Goal: Transaction & Acquisition: Purchase product/service

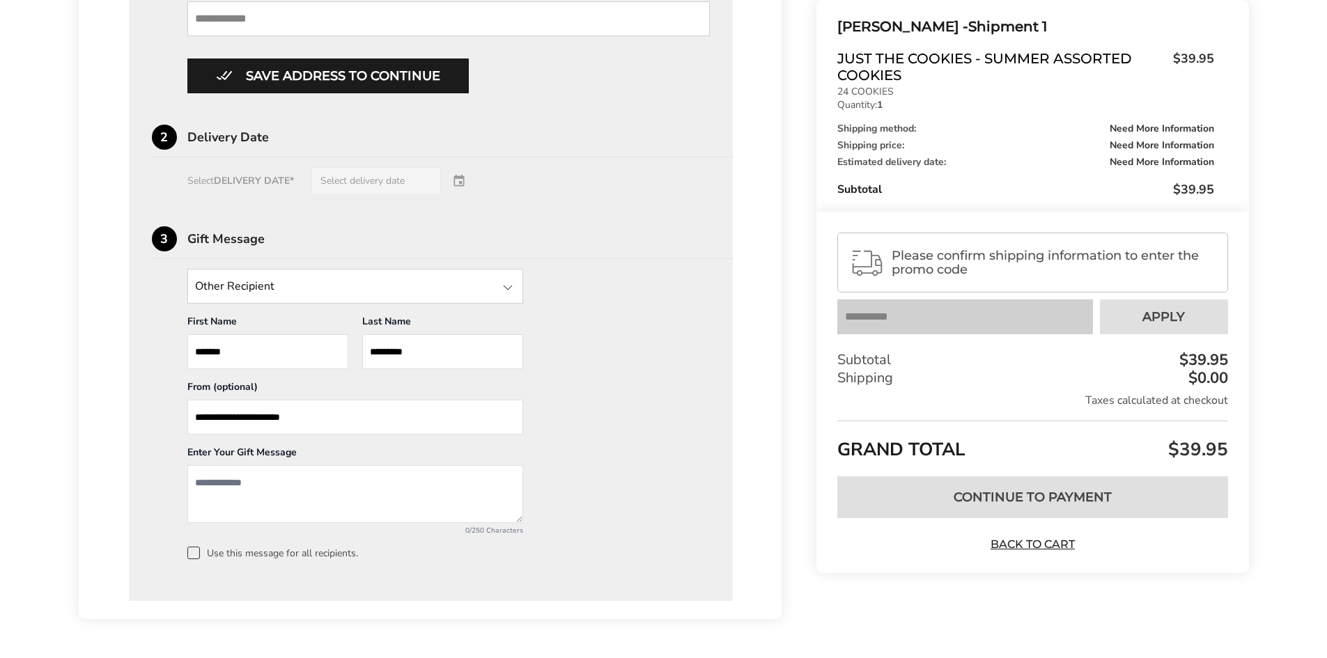
scroll to position [902, 0]
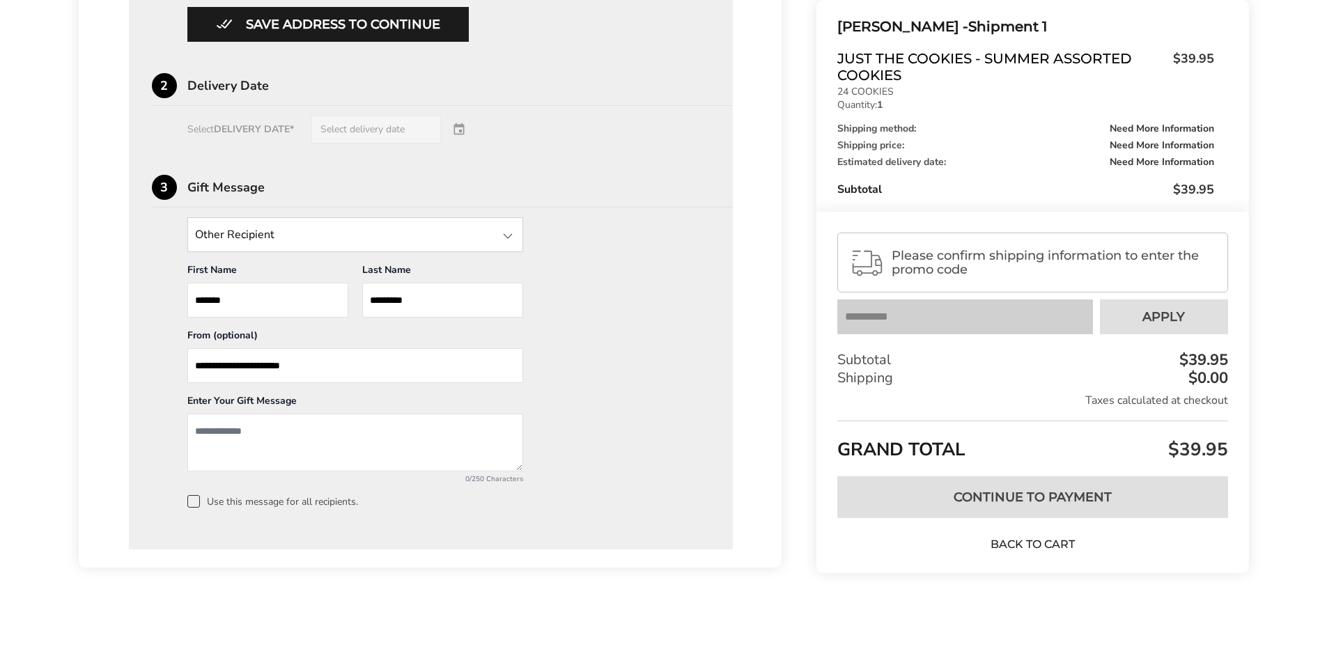
click at [1050, 543] on link "Back to Cart" at bounding box center [1033, 544] width 98 height 15
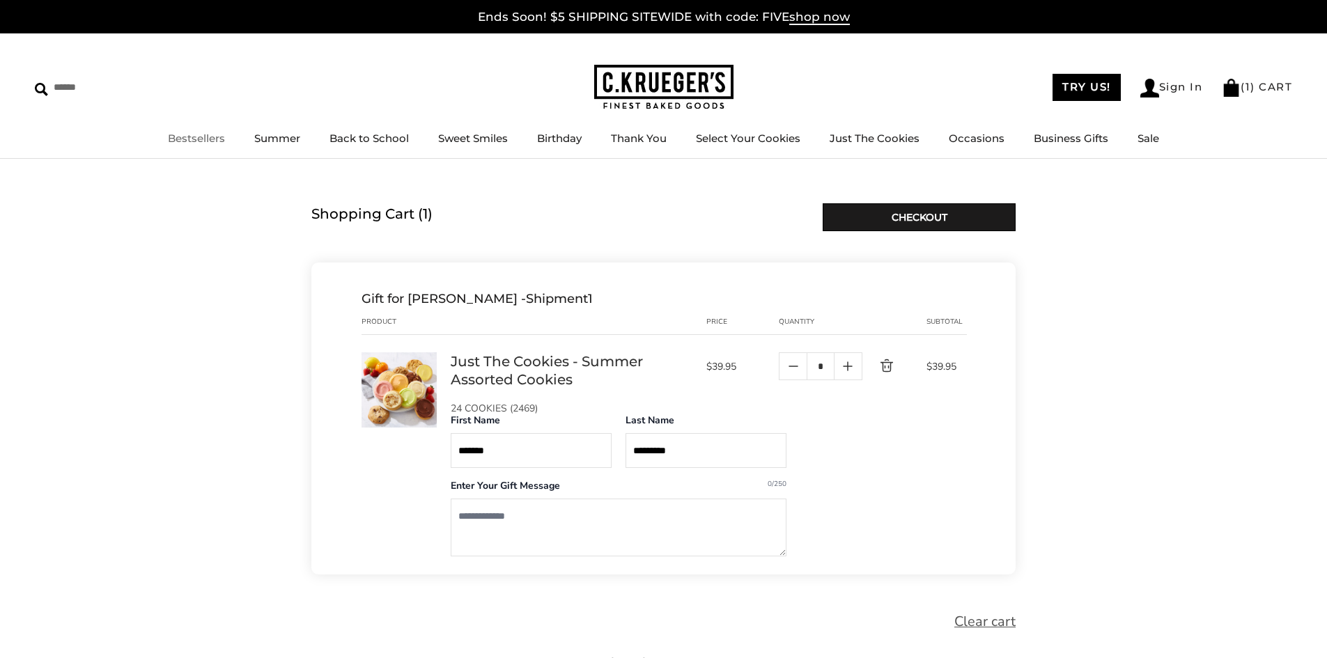
click at [191, 137] on link "Bestsellers" at bounding box center [196, 138] width 57 height 13
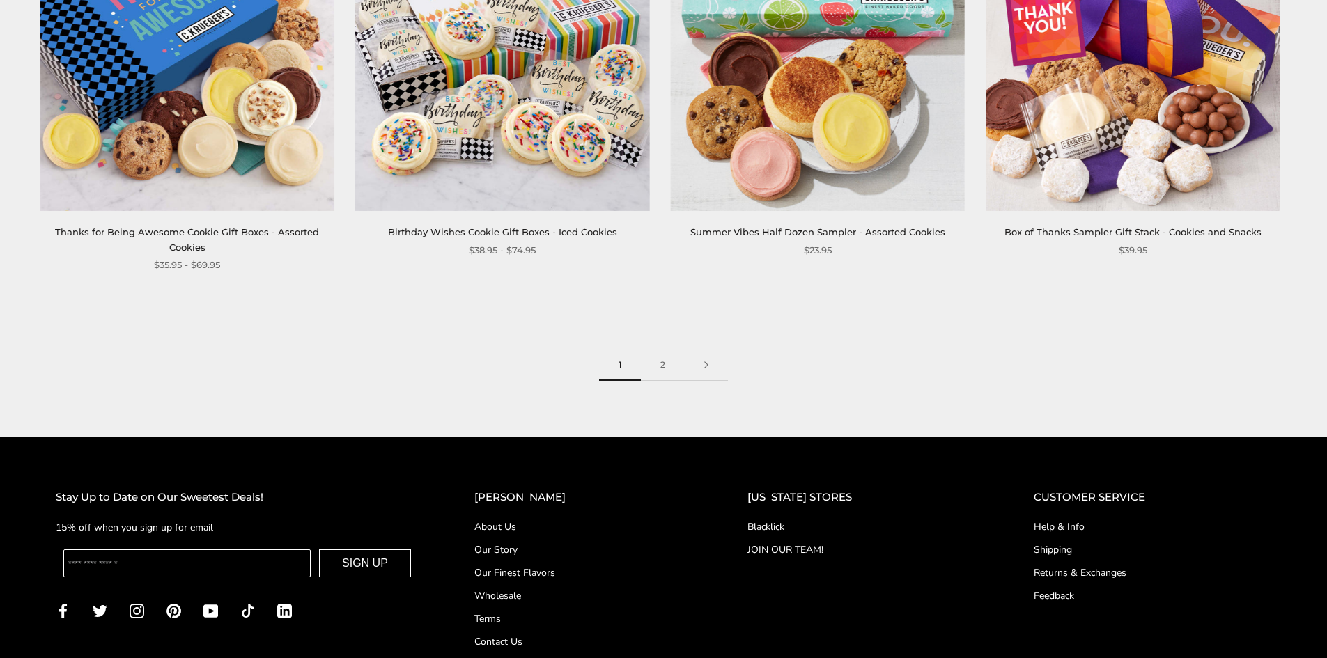
scroll to position [2299, 0]
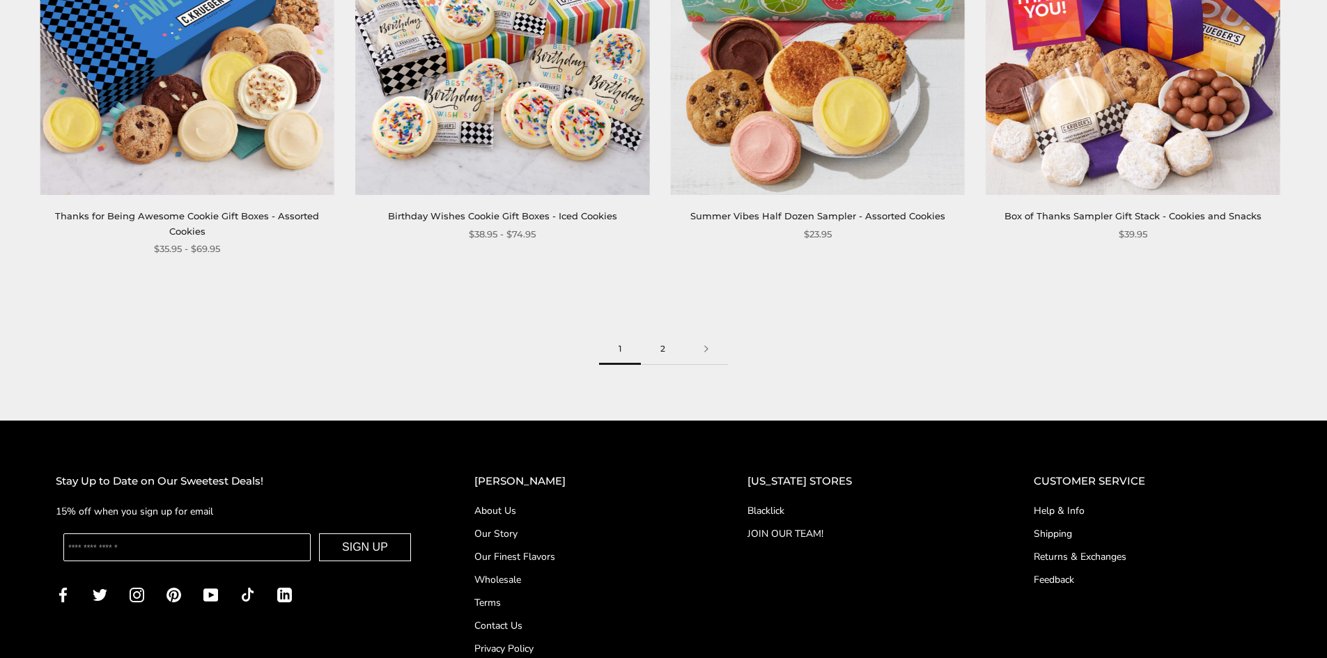
click at [668, 341] on link "2" at bounding box center [663, 349] width 44 height 31
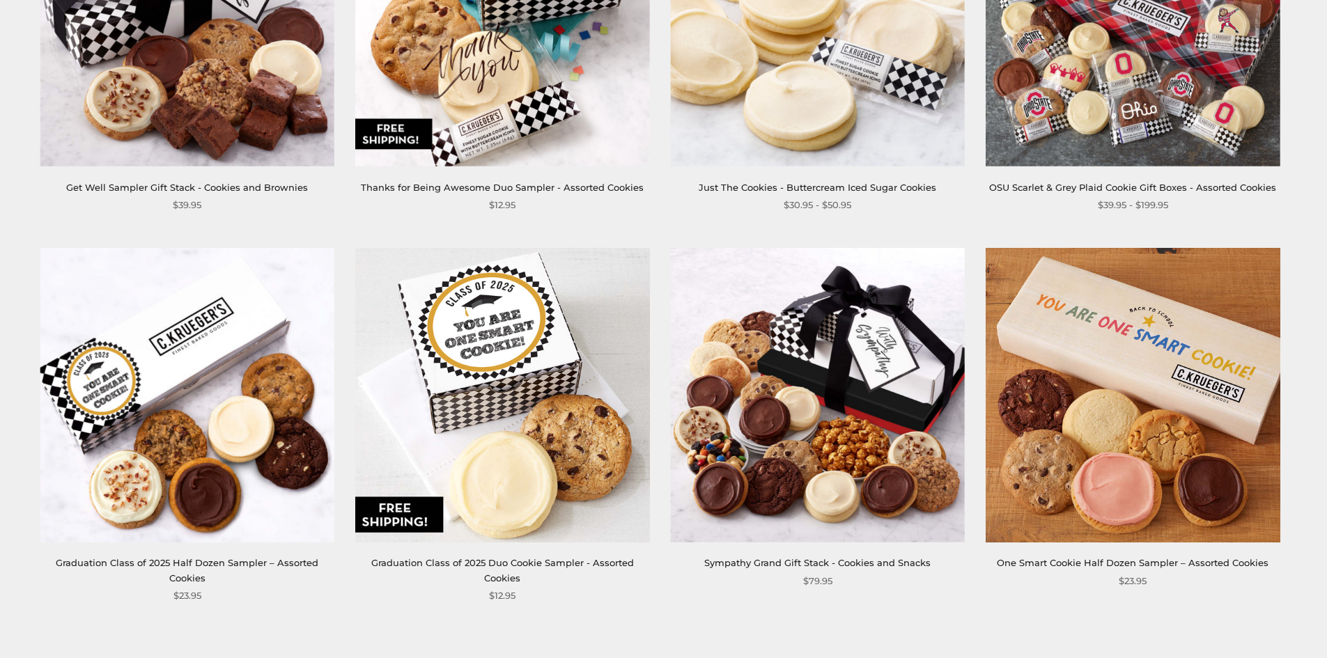
scroll to position [627, 0]
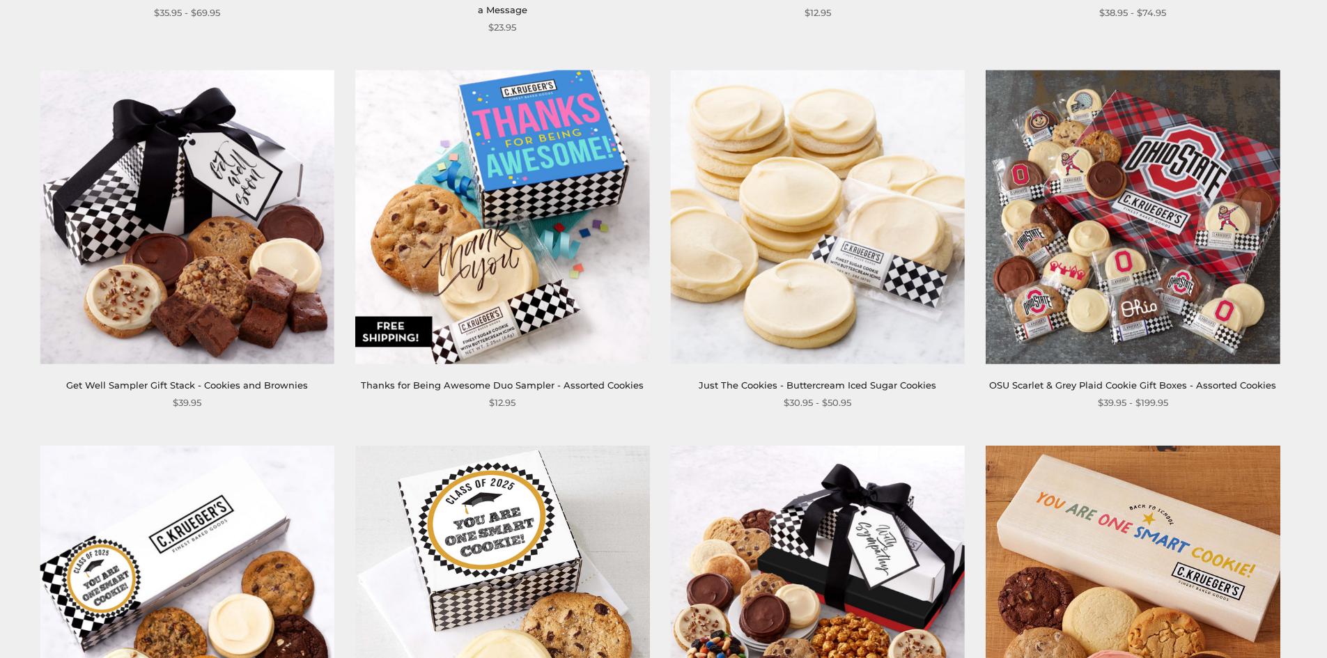
click at [1124, 385] on link "OSU Scarlet & Grey Plaid Cookie Gift Boxes - Assorted Cookies" at bounding box center [1132, 385] width 287 height 11
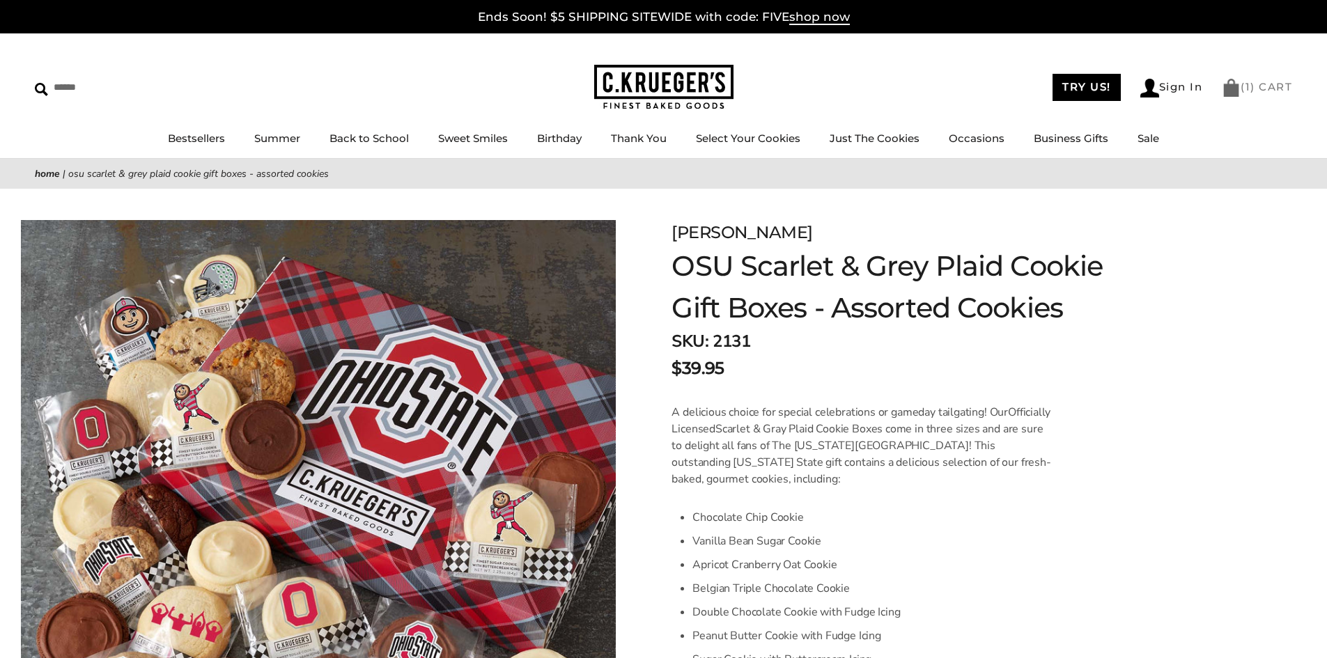
click at [1227, 94] on img at bounding box center [1231, 88] width 19 height 18
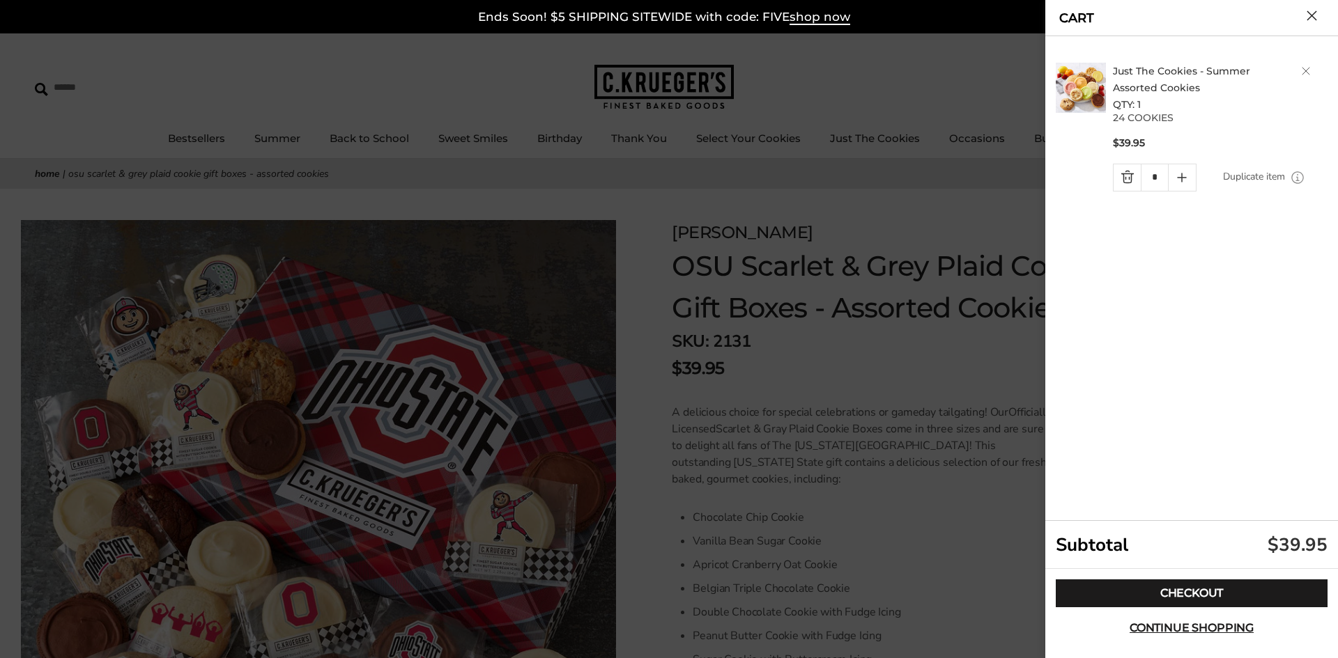
click at [873, 382] on div at bounding box center [669, 329] width 1338 height 658
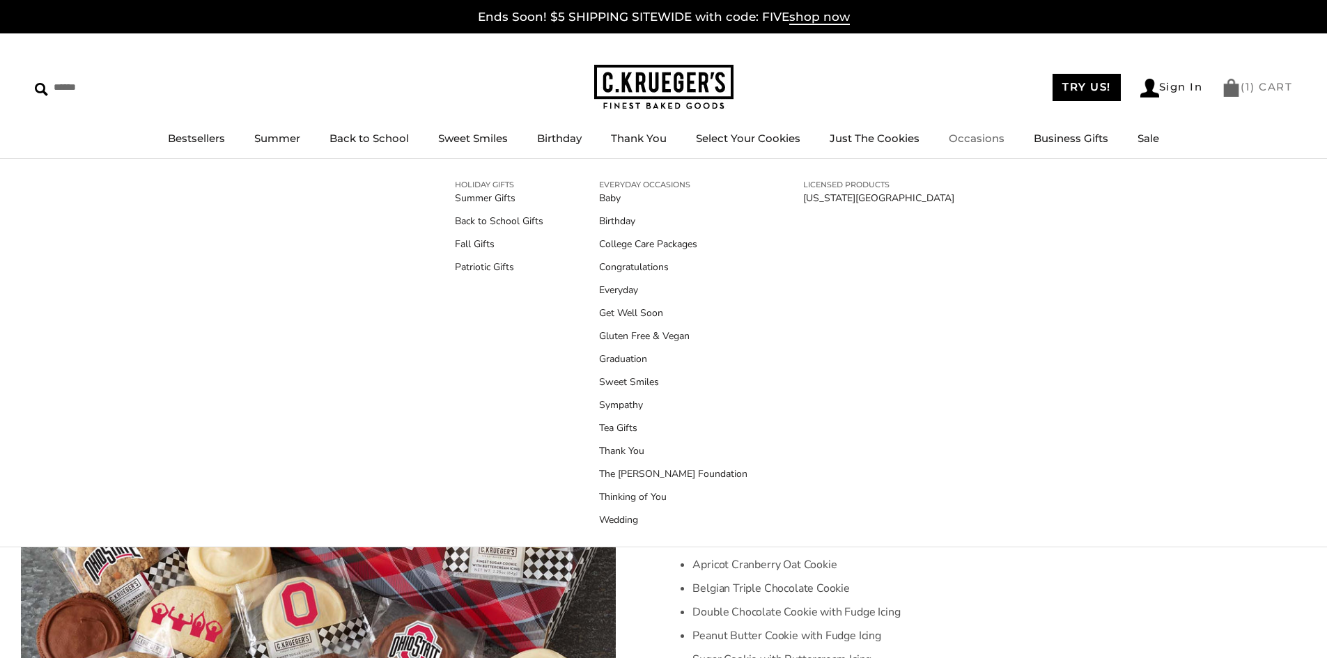
click at [1252, 89] on link "( 1 ) CART" at bounding box center [1257, 86] width 70 height 13
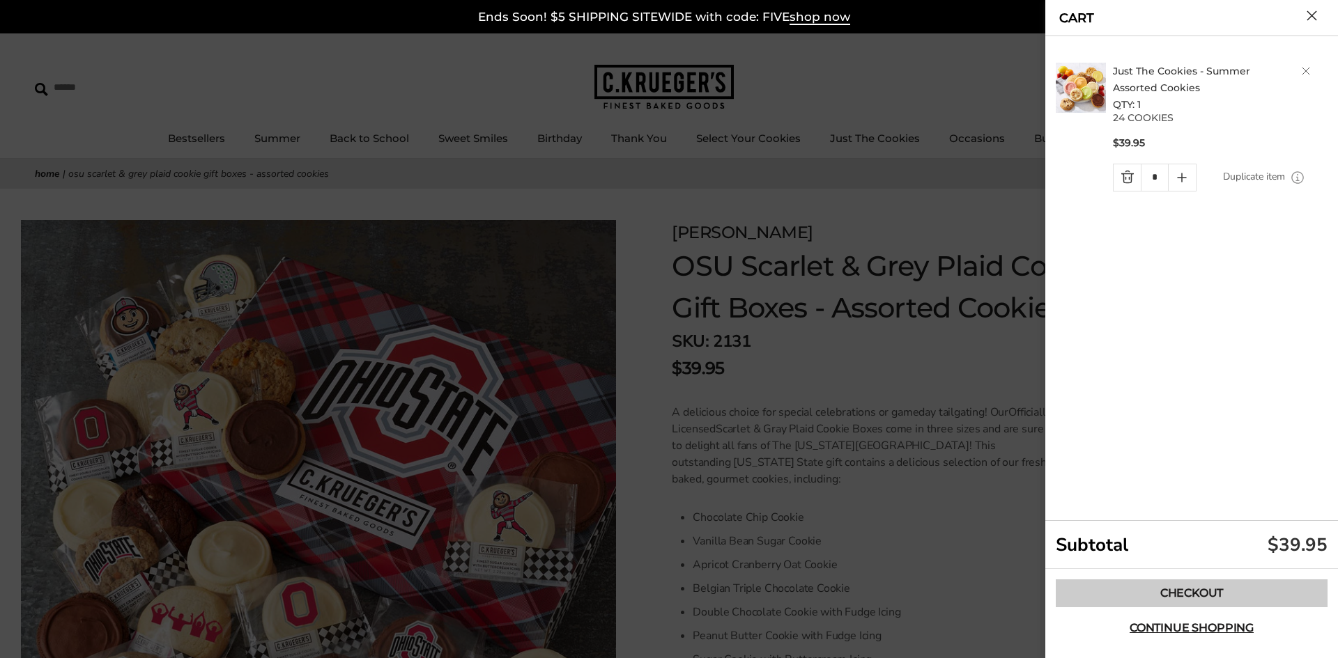
click at [1191, 589] on link "Checkout" at bounding box center [1191, 594] width 272 height 28
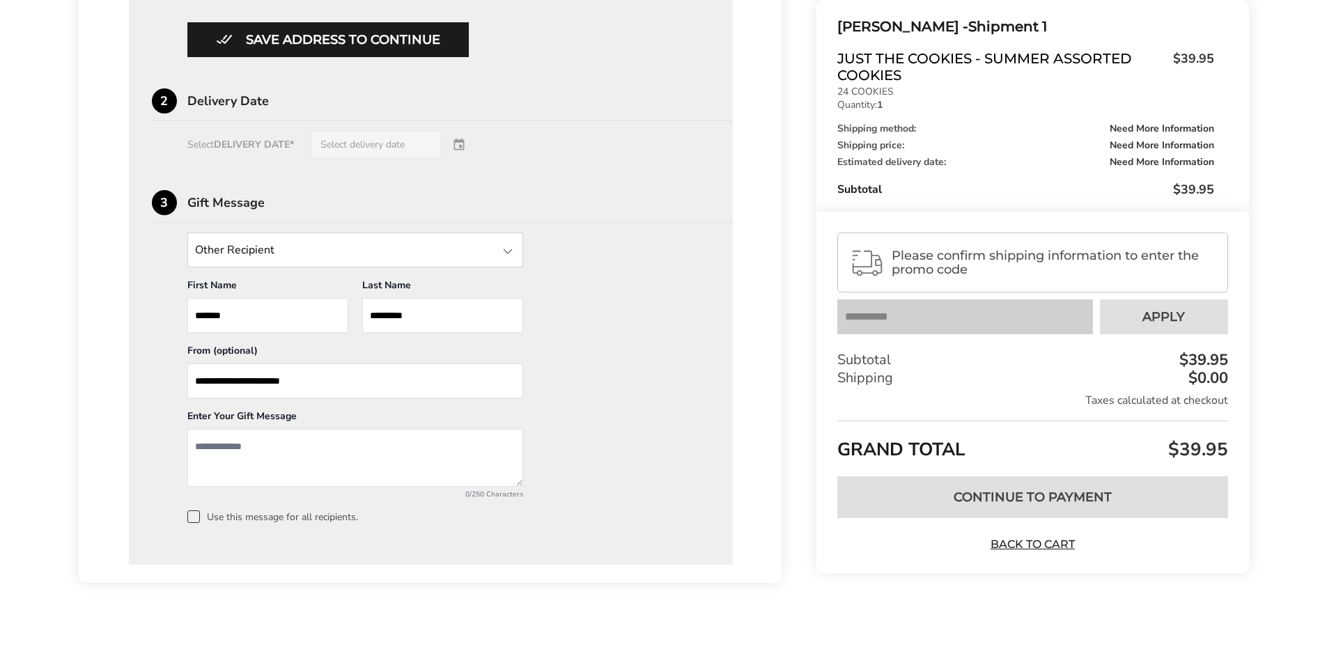
scroll to position [902, 0]
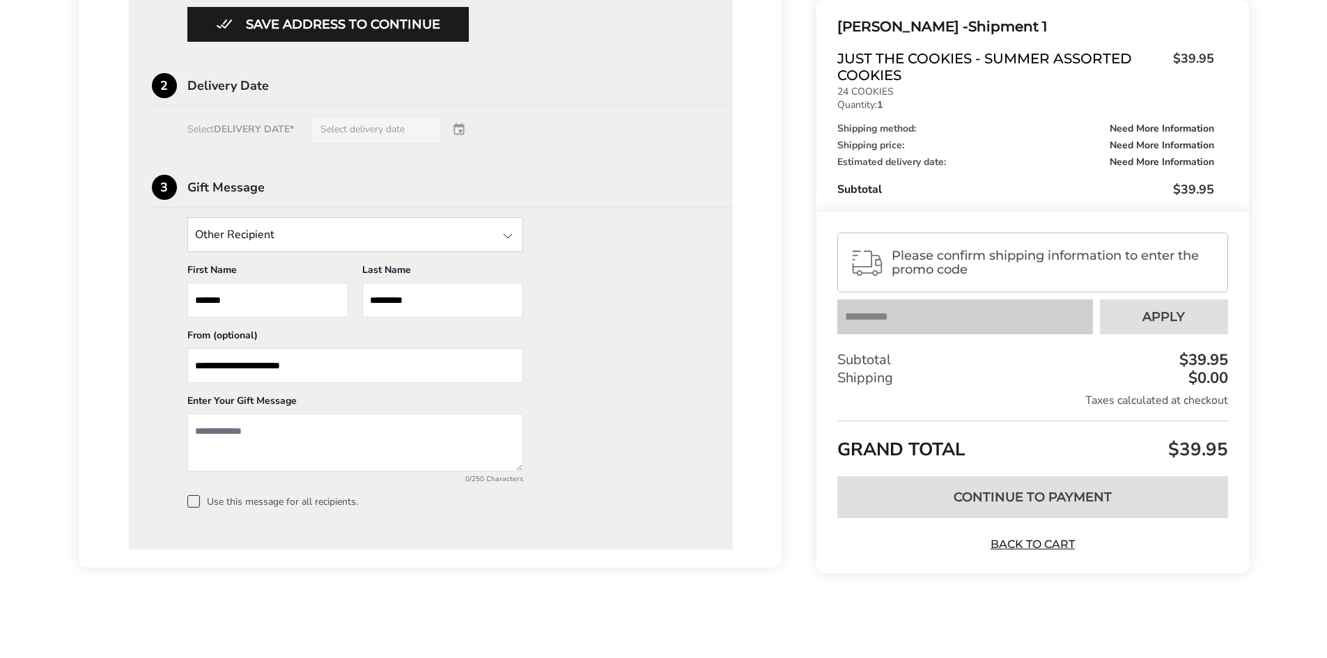
drag, startPoint x: 336, startPoint y: 355, endPoint x: 127, endPoint y: 353, distance: 208.3
type input "*"
type input "**********"
click at [292, 432] on textarea "Add a message" at bounding box center [355, 443] width 336 height 58
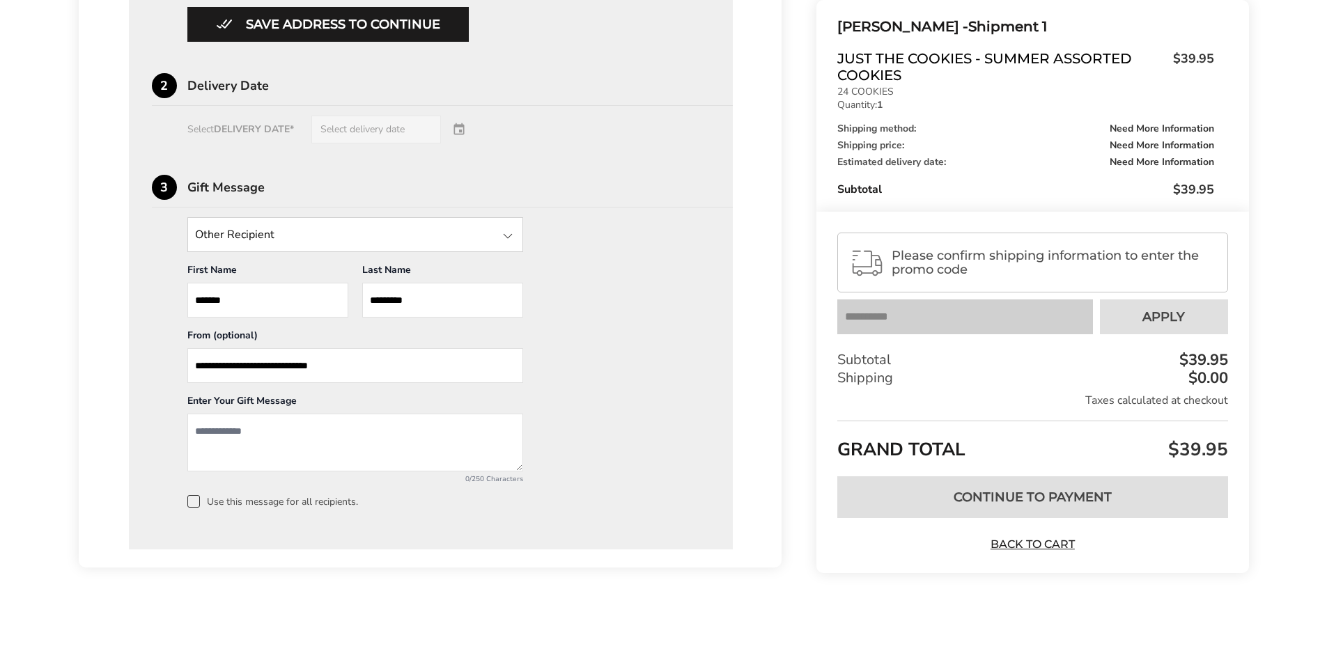
type textarea "*"
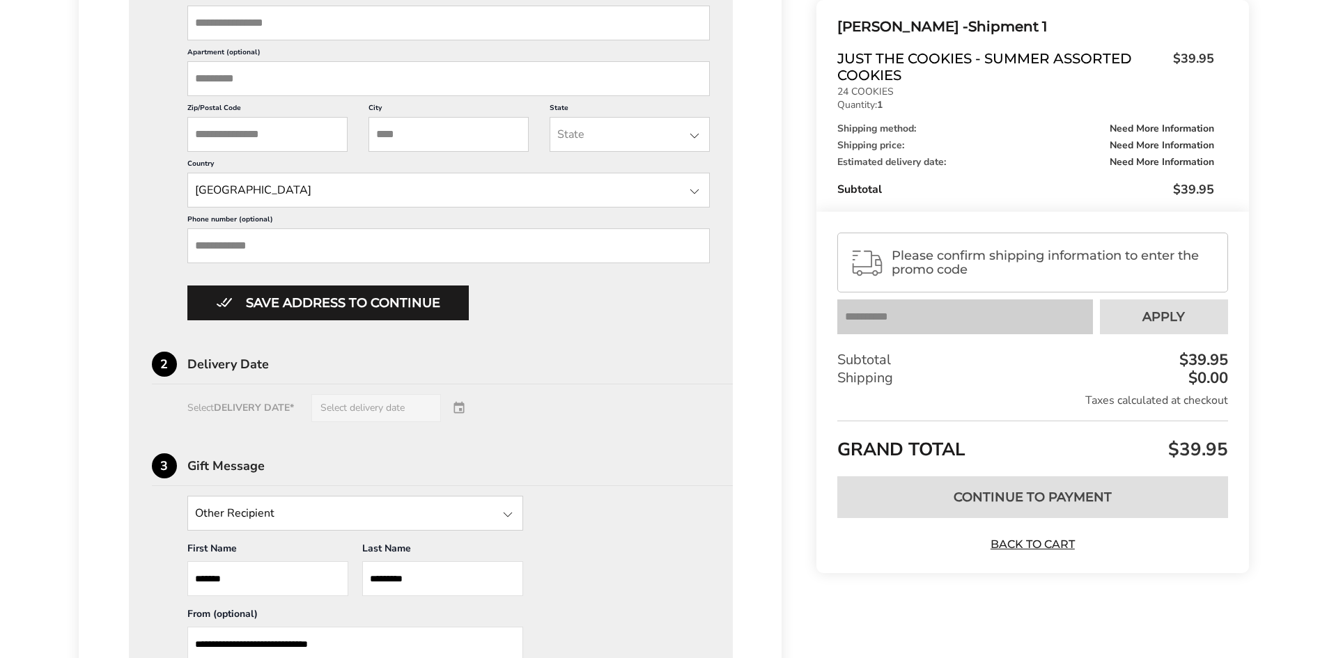
scroll to position [345, 0]
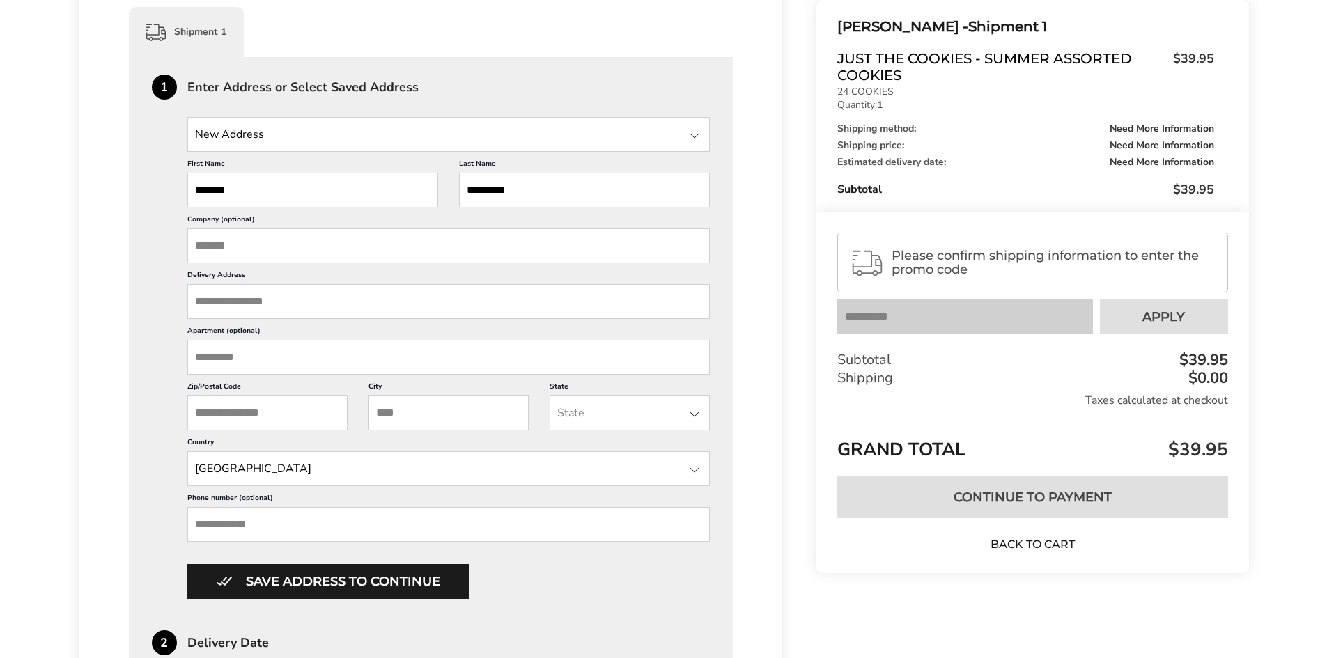
type textarea "**********"
click at [221, 301] on input "Delivery Address" at bounding box center [448, 301] width 523 height 35
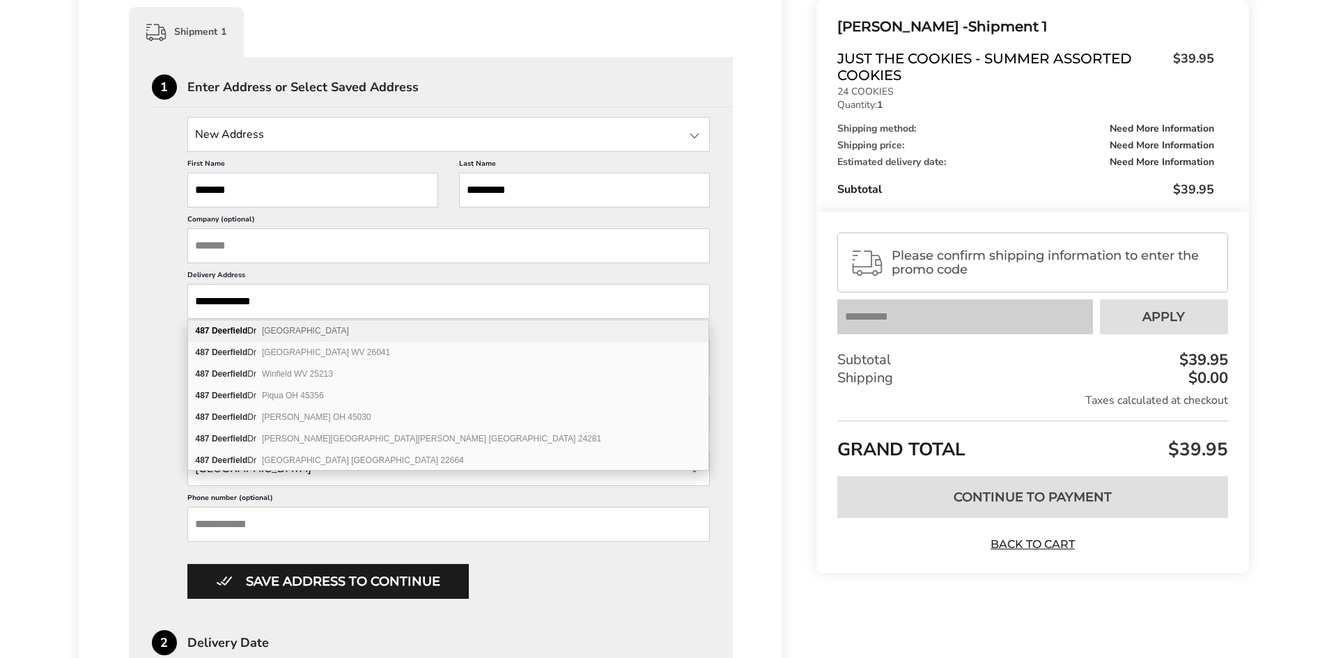
click at [268, 337] on div "487 Deerfield Dr Newark OH 43055" at bounding box center [448, 331] width 520 height 22
type input "**********"
type input "******"
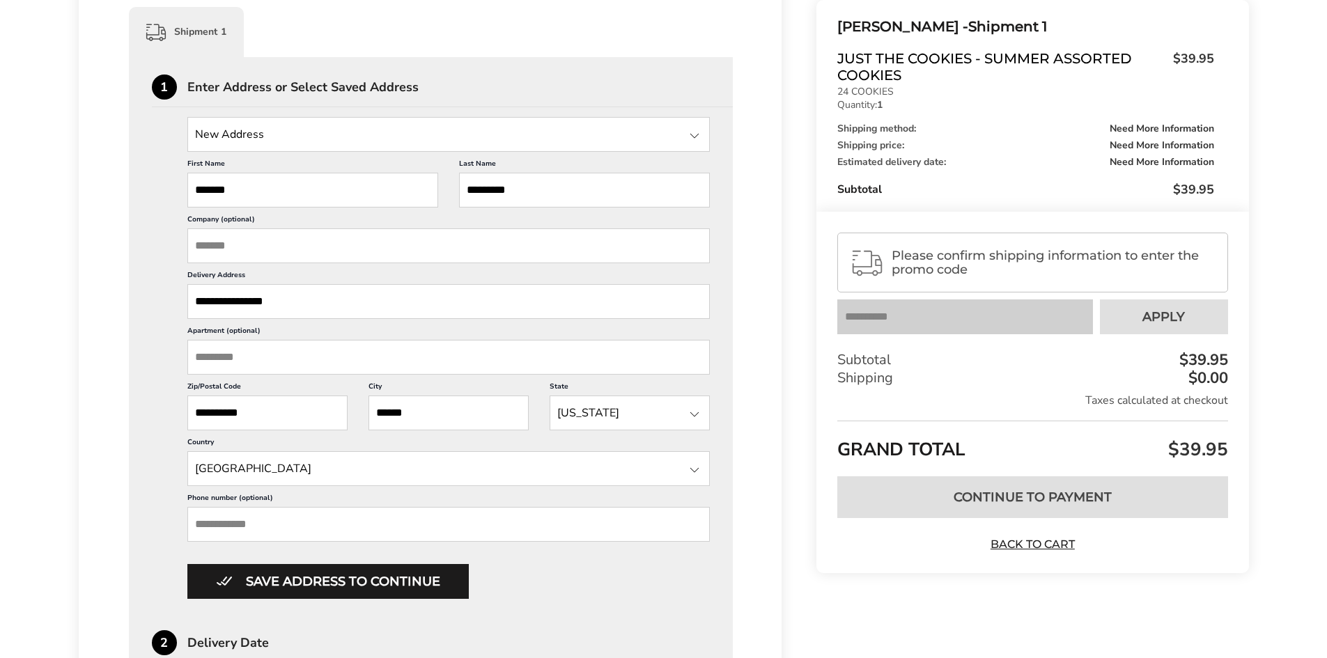
click at [234, 520] on input "Phone number (optional)" at bounding box center [448, 524] width 523 height 35
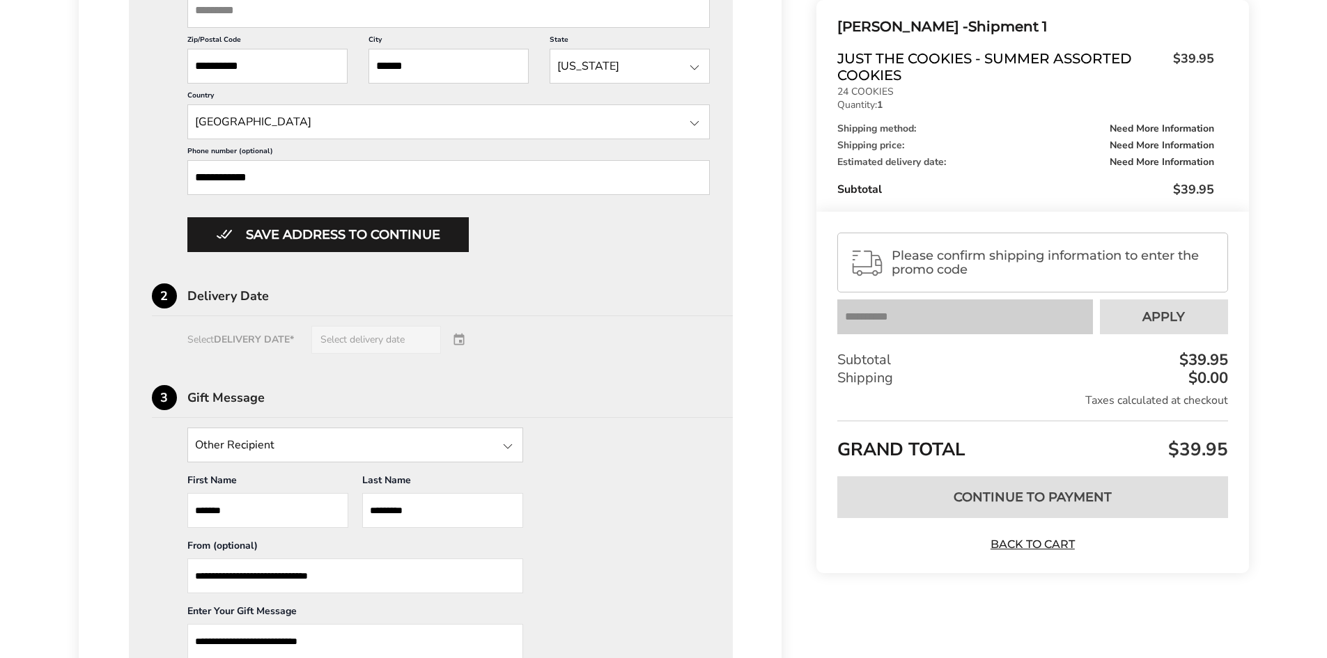
scroll to position [693, 0]
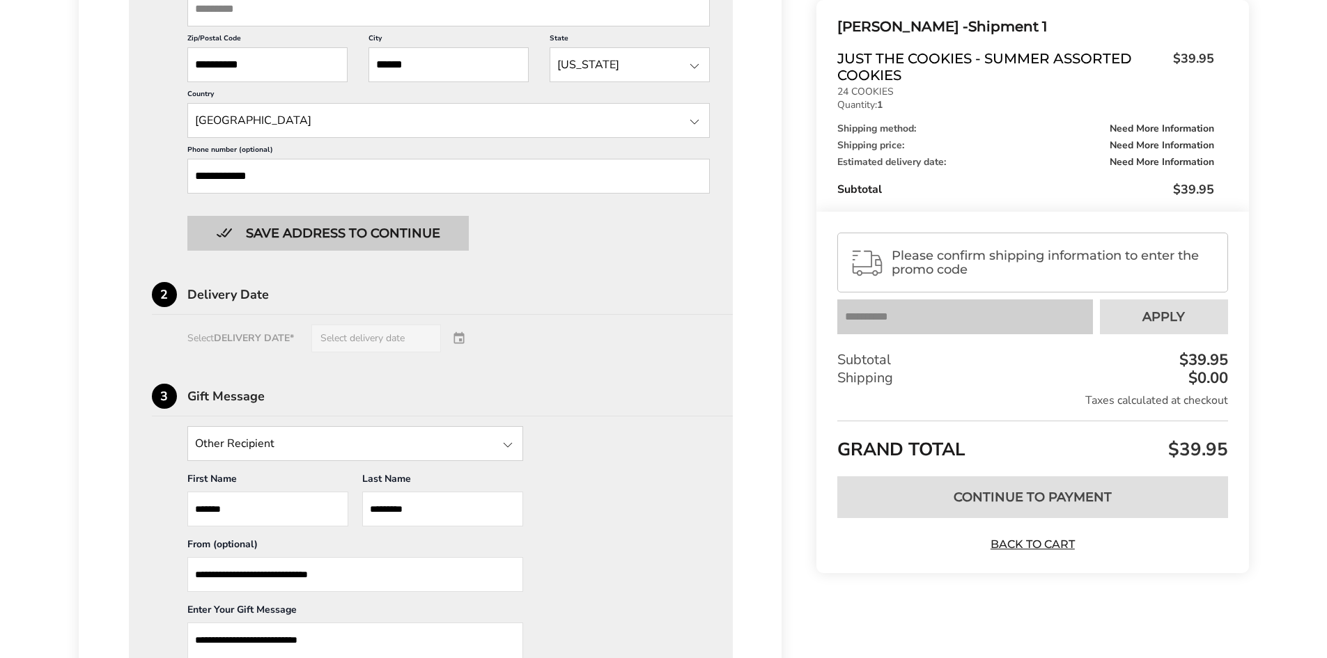
type input "**********"
click at [382, 223] on button "Save address to continue" at bounding box center [327, 233] width 281 height 35
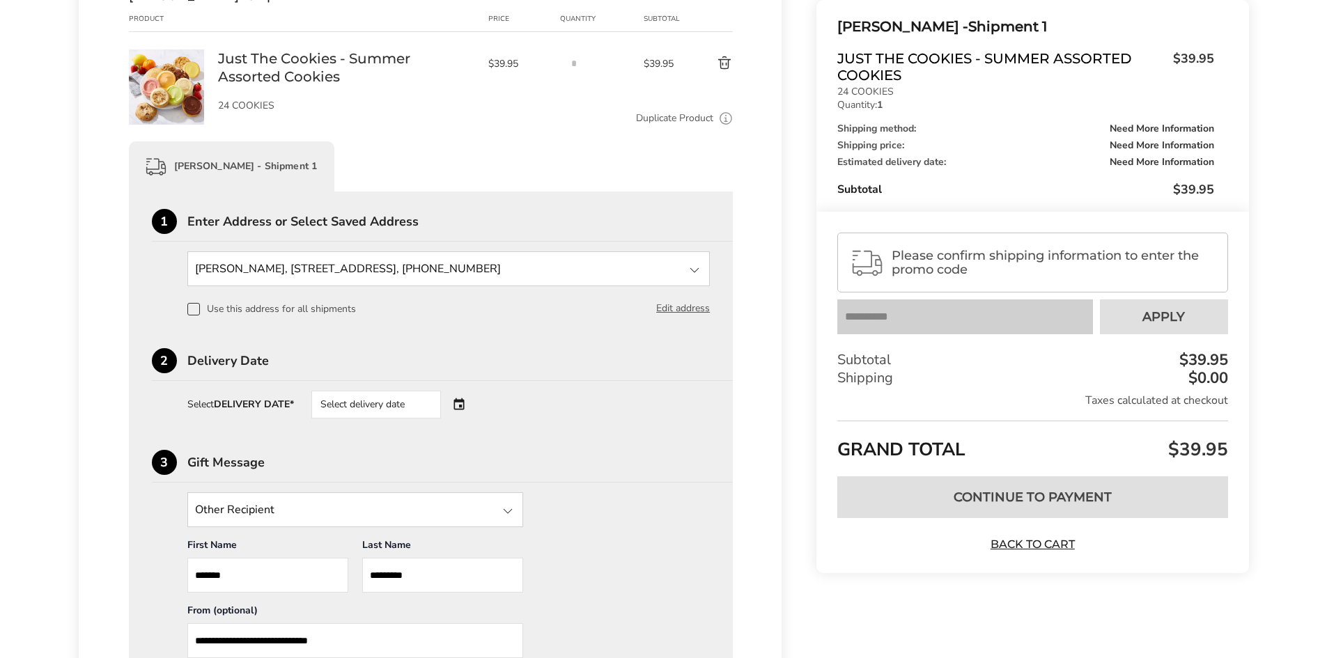
scroll to position [176, 0]
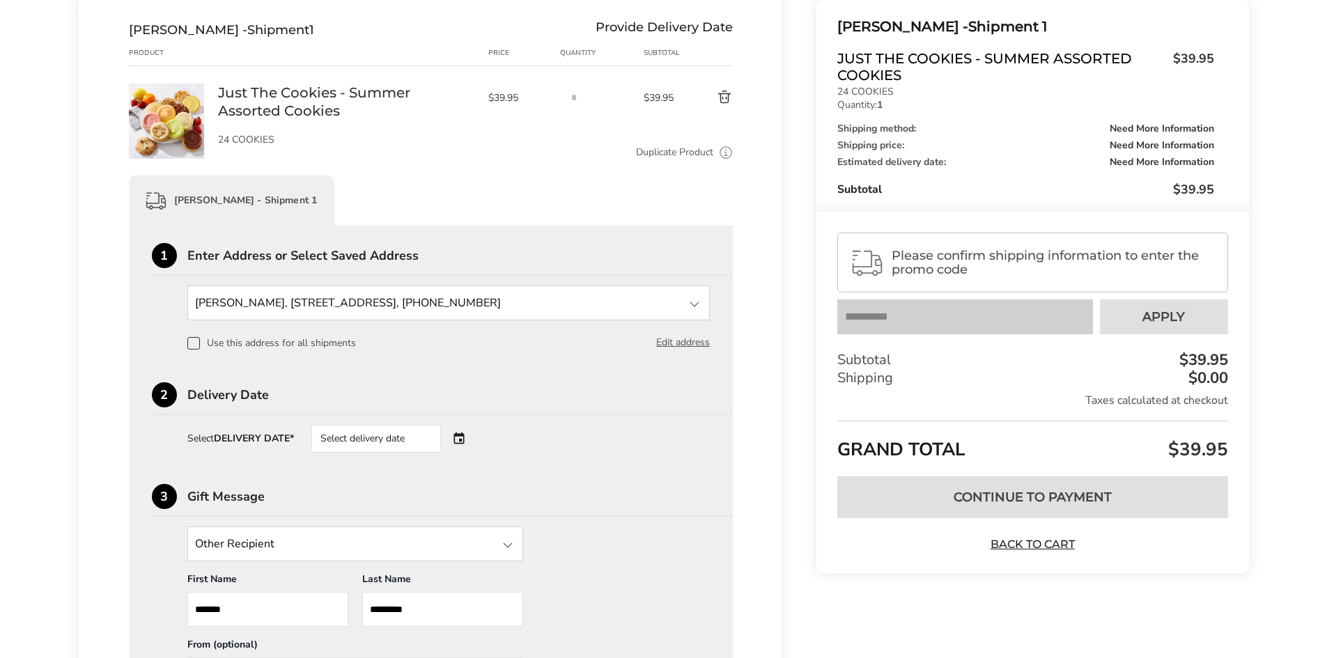
click at [434, 444] on div "Select delivery date" at bounding box center [376, 439] width 130 height 28
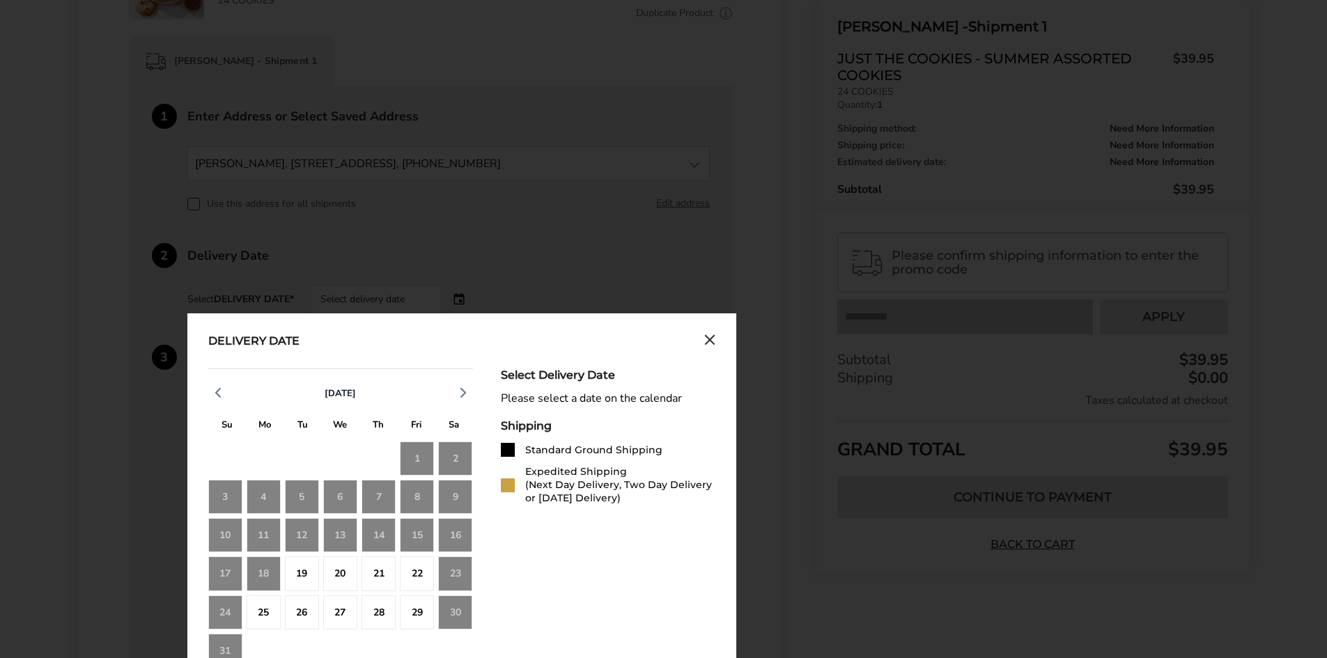
scroll to position [385, 0]
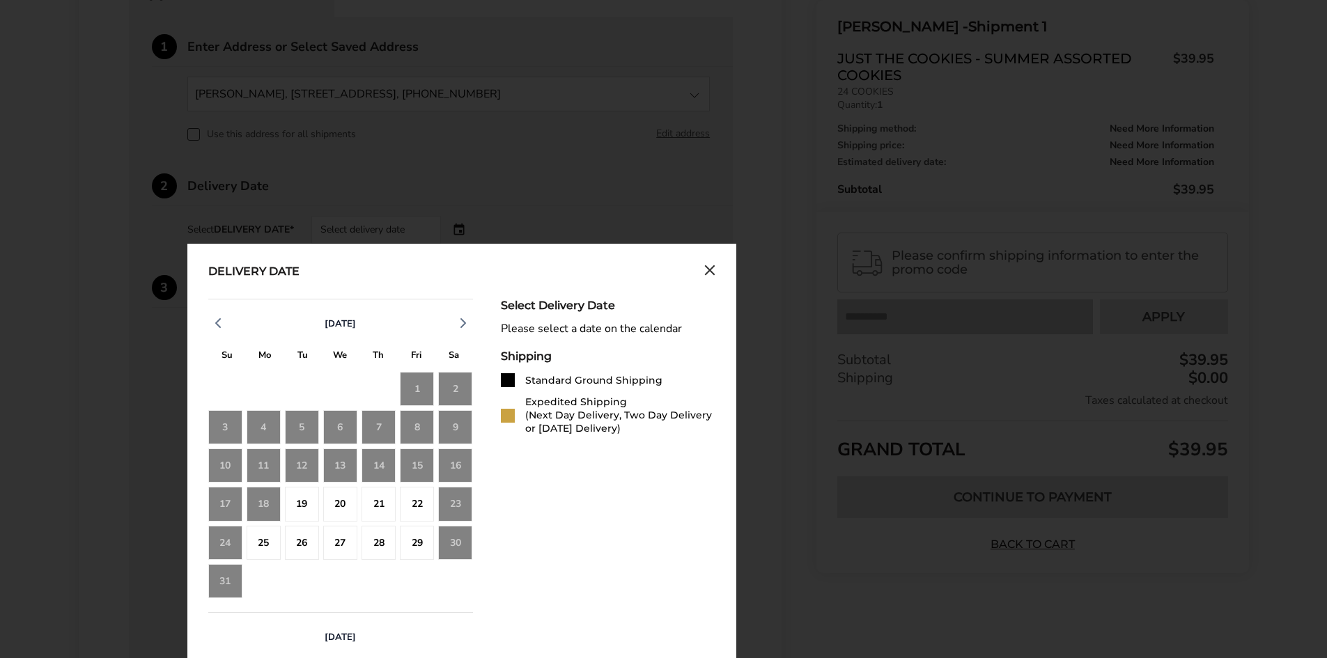
click at [224, 508] on div "17" at bounding box center [225, 504] width 34 height 34
click at [298, 506] on div "19" at bounding box center [302, 504] width 34 height 34
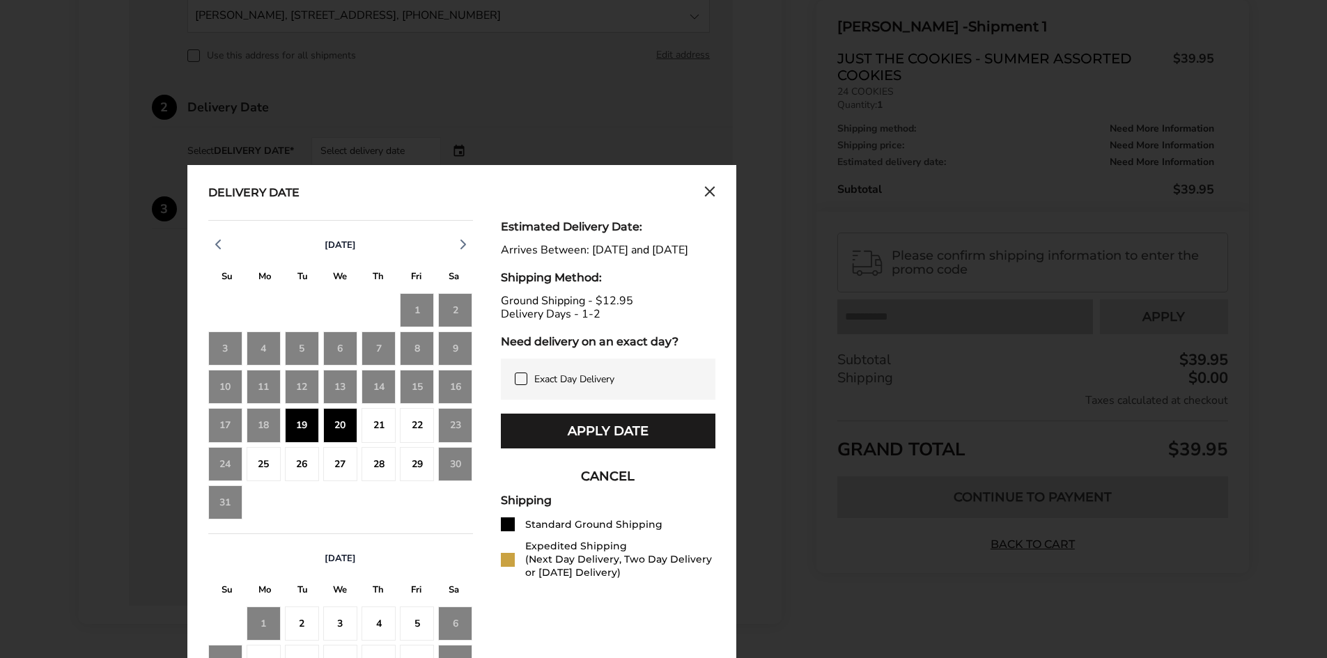
scroll to position [426, 0]
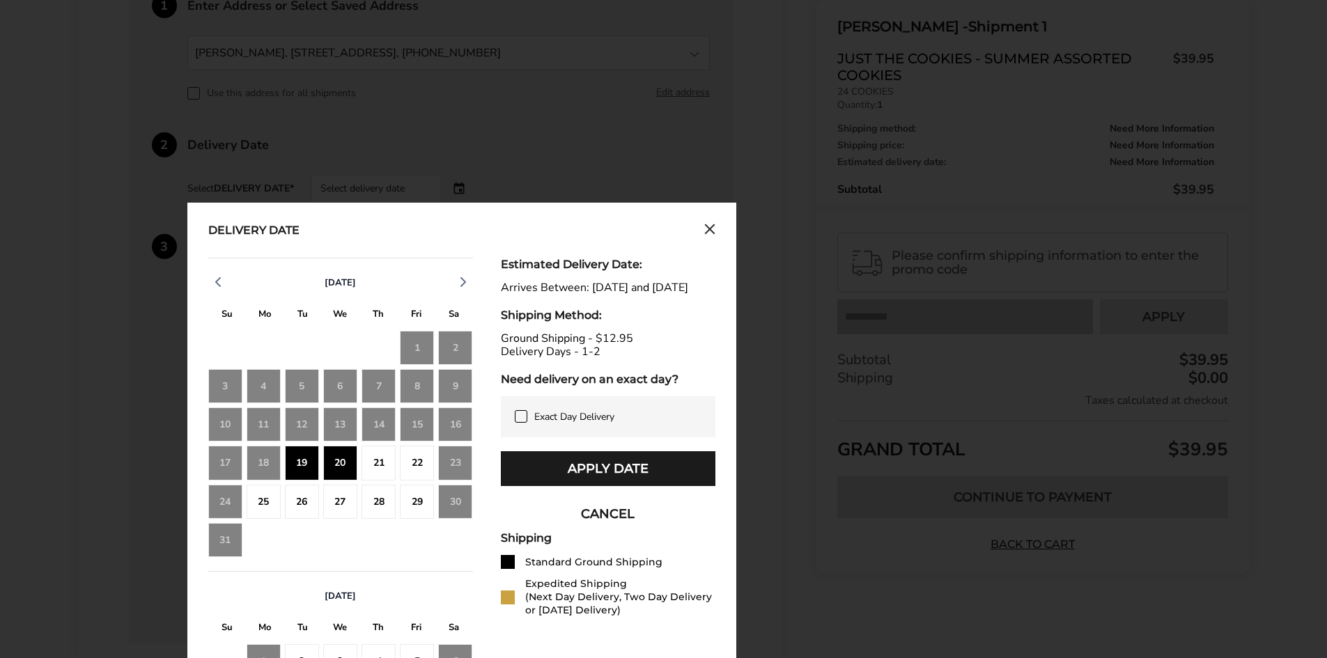
click at [304, 458] on div "19" at bounding box center [302, 463] width 34 height 34
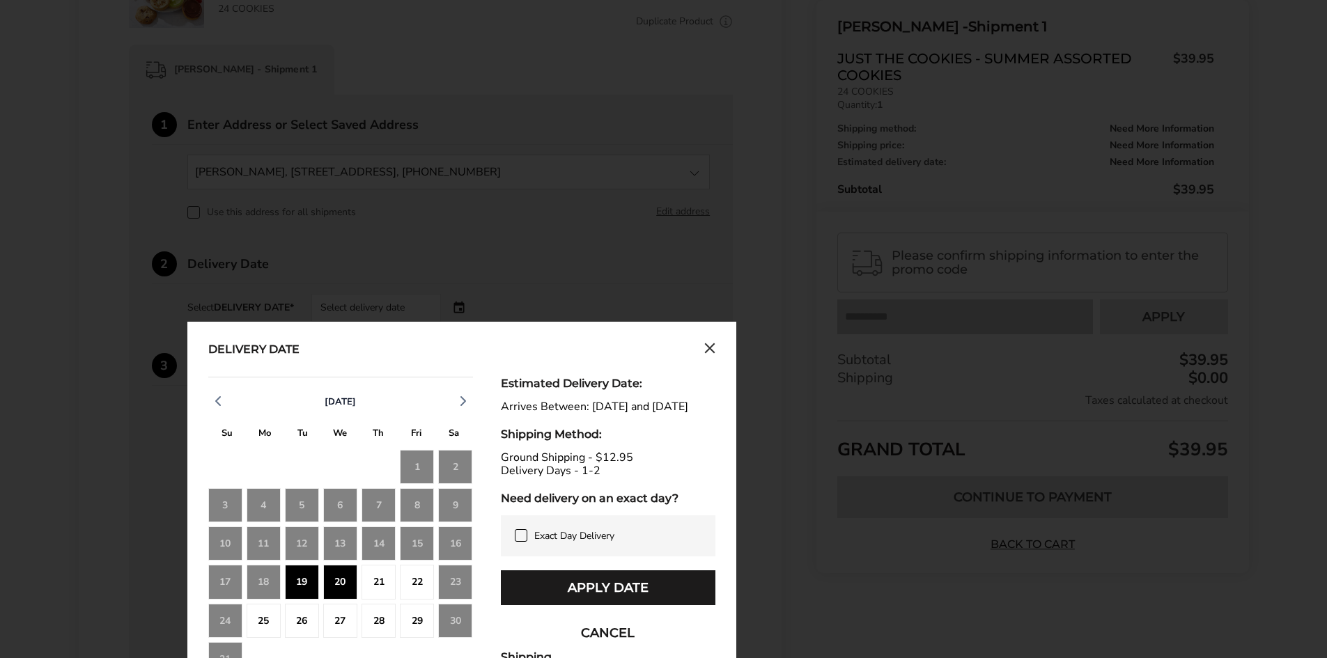
scroll to position [78, 0]
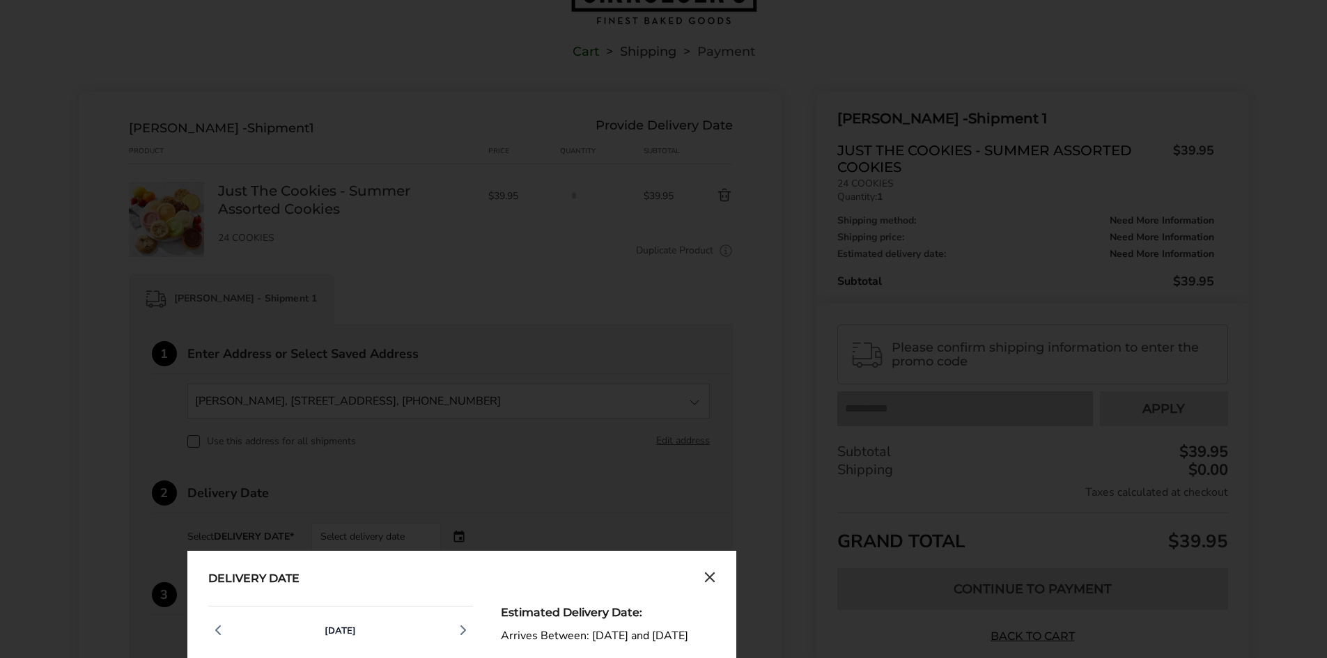
click at [710, 575] on icon "Close calendar" at bounding box center [709, 578] width 11 height 12
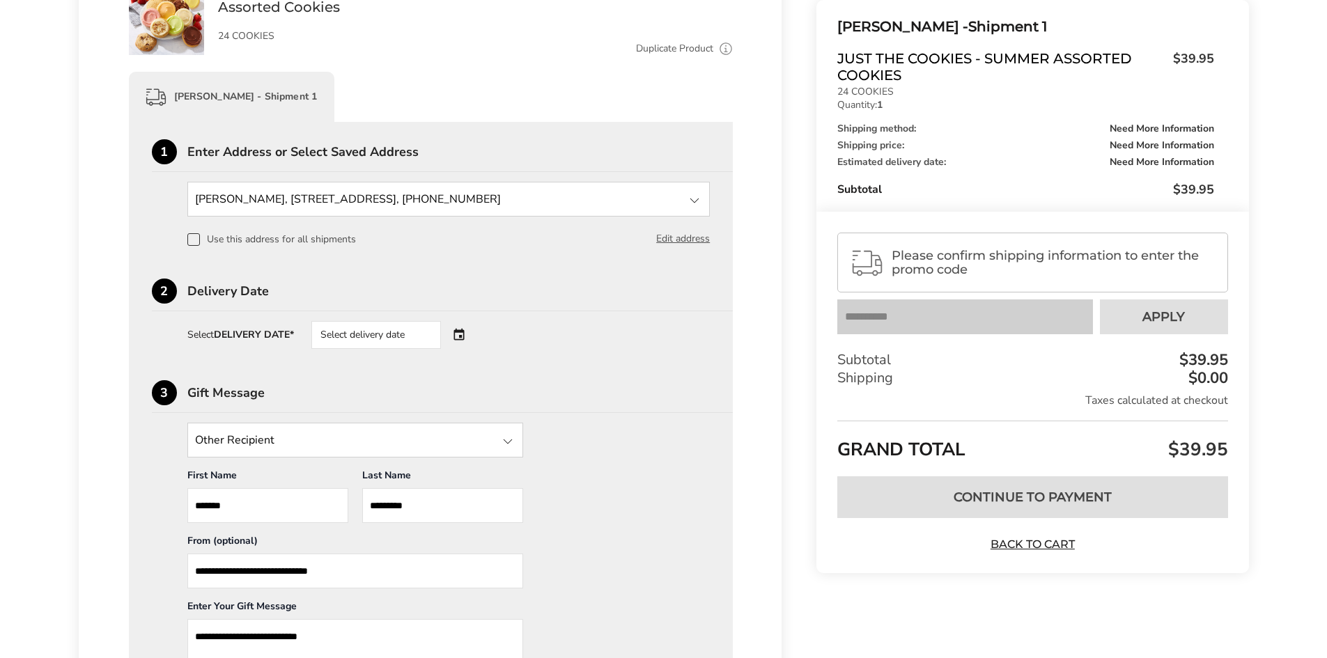
scroll to position [279, 0]
click at [393, 342] on div "Select delivery date" at bounding box center [376, 337] width 130 height 28
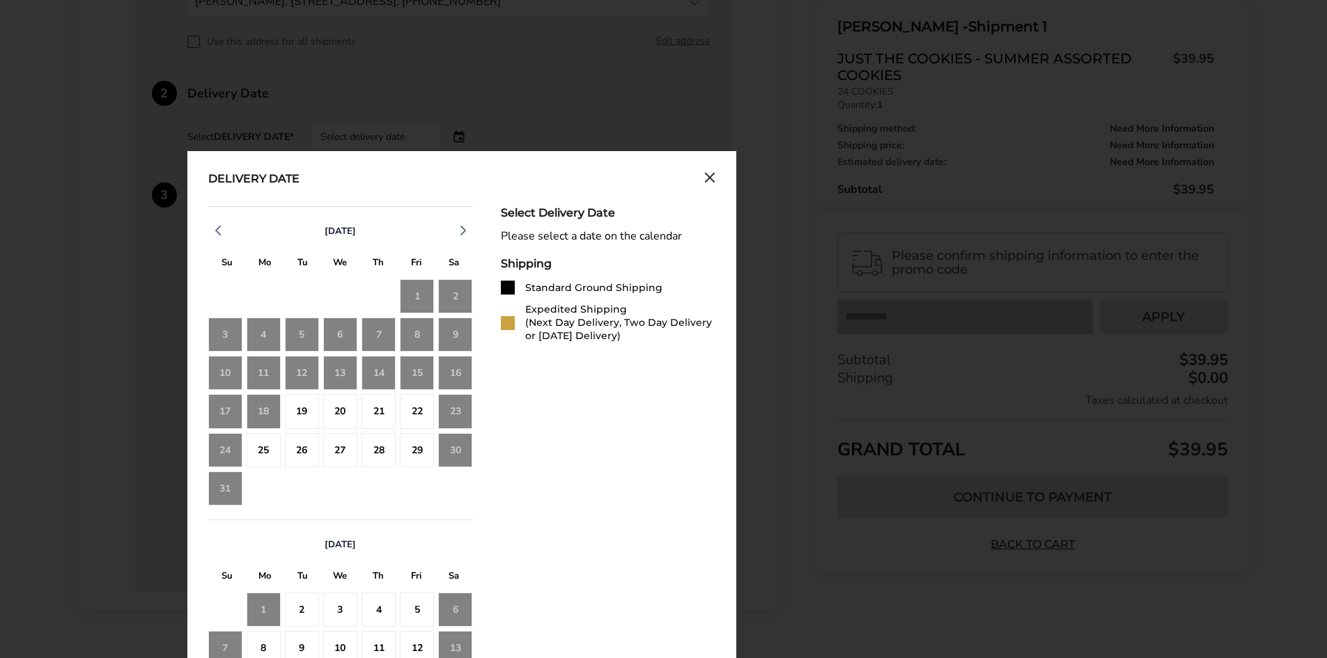
scroll to position [488, 0]
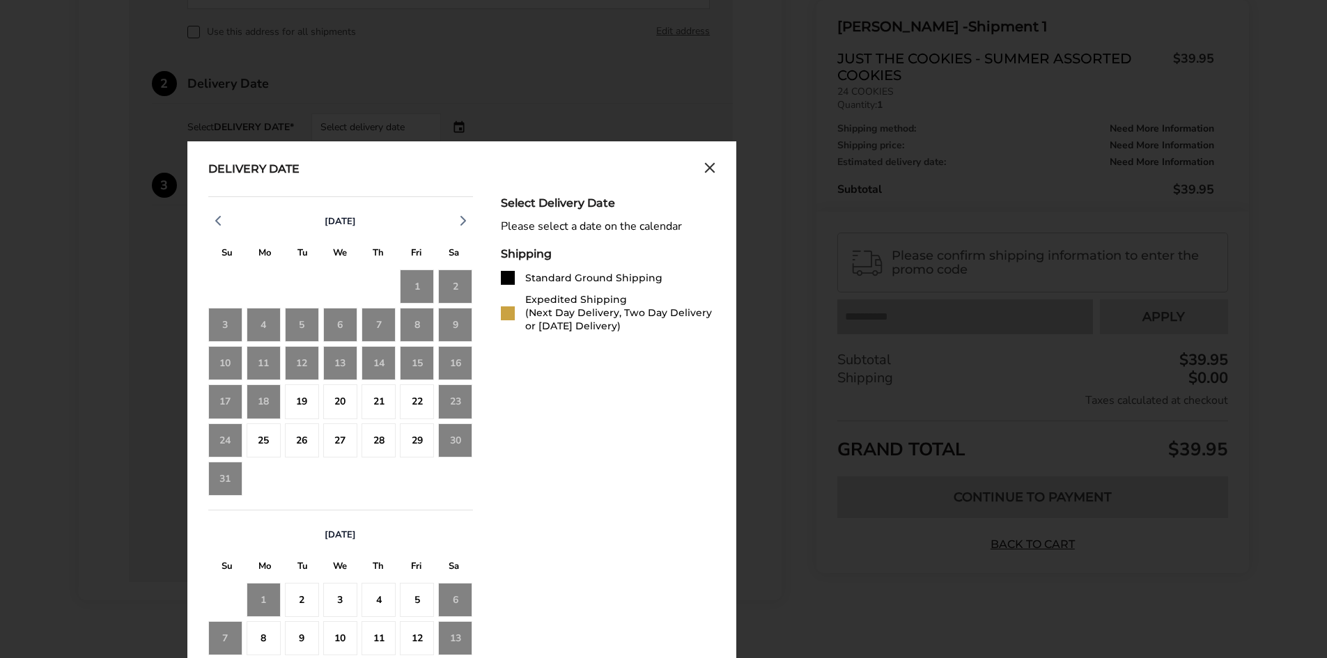
click at [266, 400] on div "18" at bounding box center [264, 402] width 34 height 34
click at [299, 400] on div "19" at bounding box center [302, 402] width 34 height 34
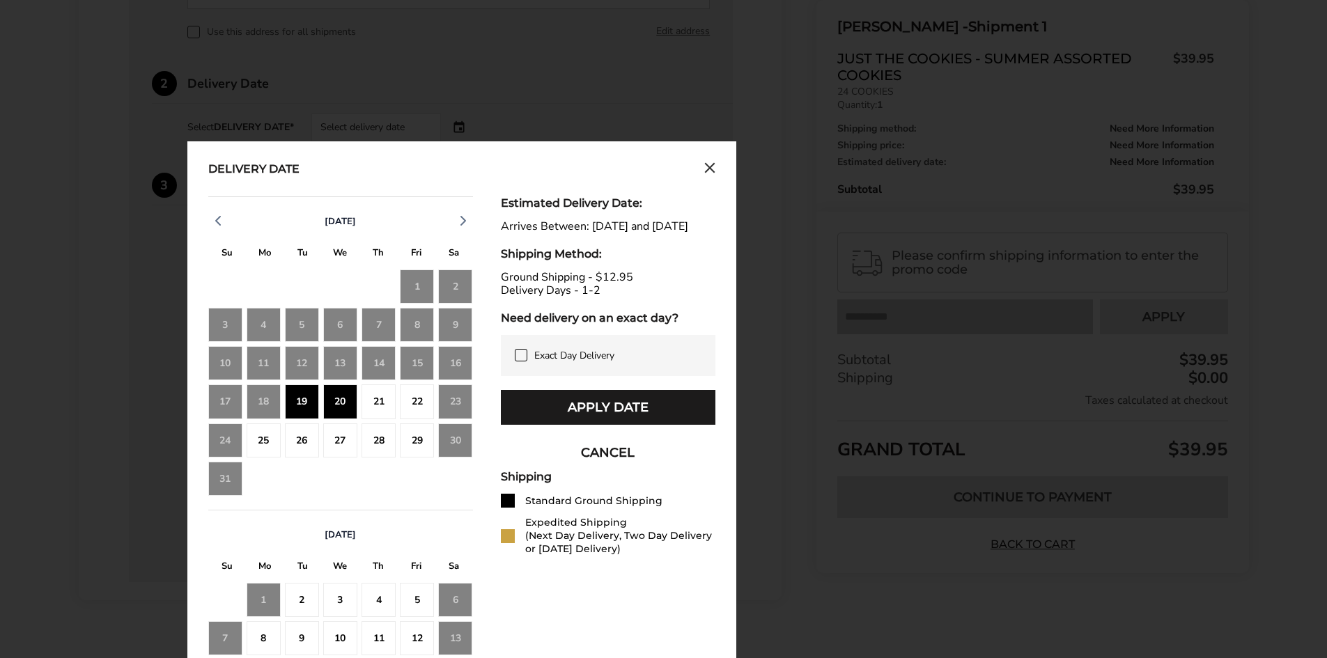
click at [526, 361] on icon at bounding box center [521, 355] width 11 height 11
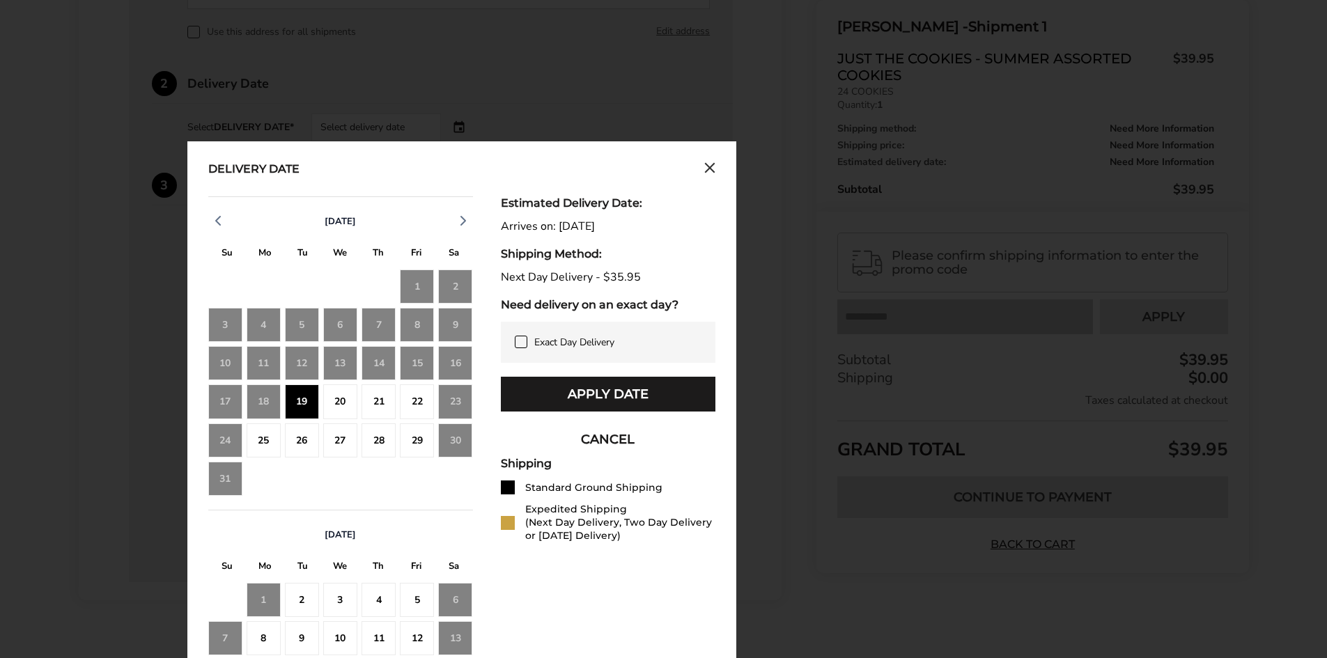
click at [563, 339] on span "Exact Day Delivery" at bounding box center [574, 342] width 80 height 13
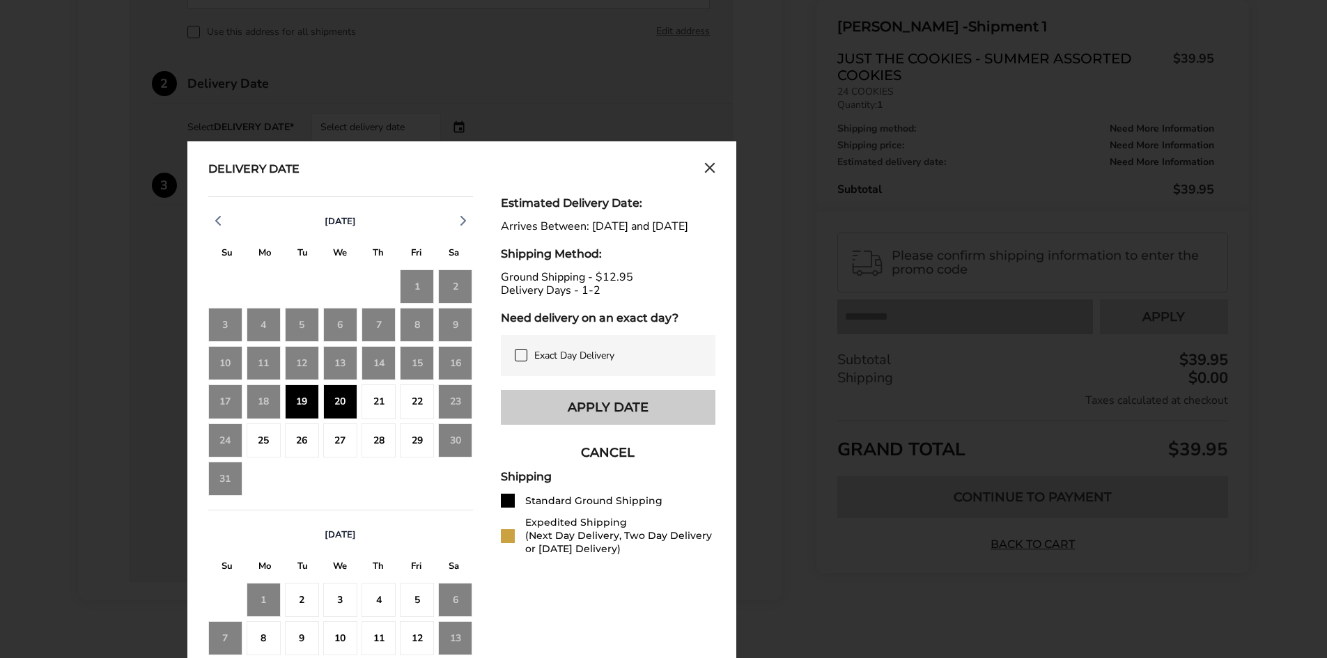
click at [598, 425] on button "Apply Date" at bounding box center [608, 407] width 215 height 35
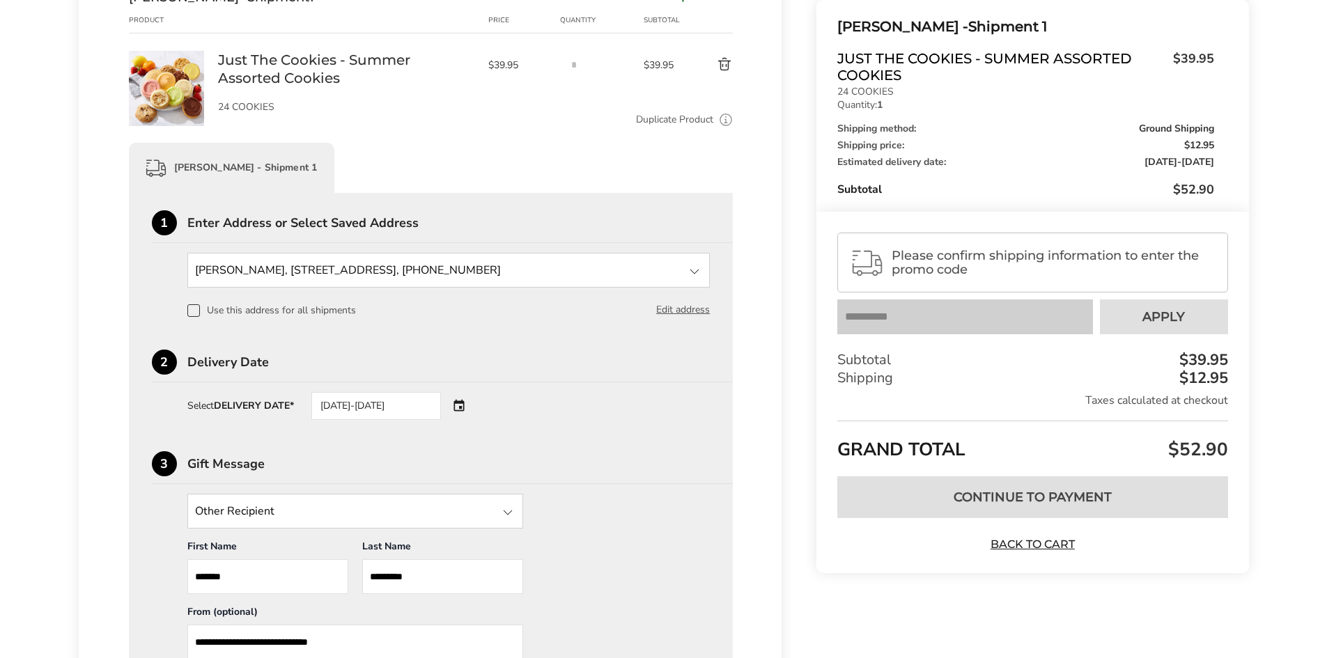
scroll to position [0, 0]
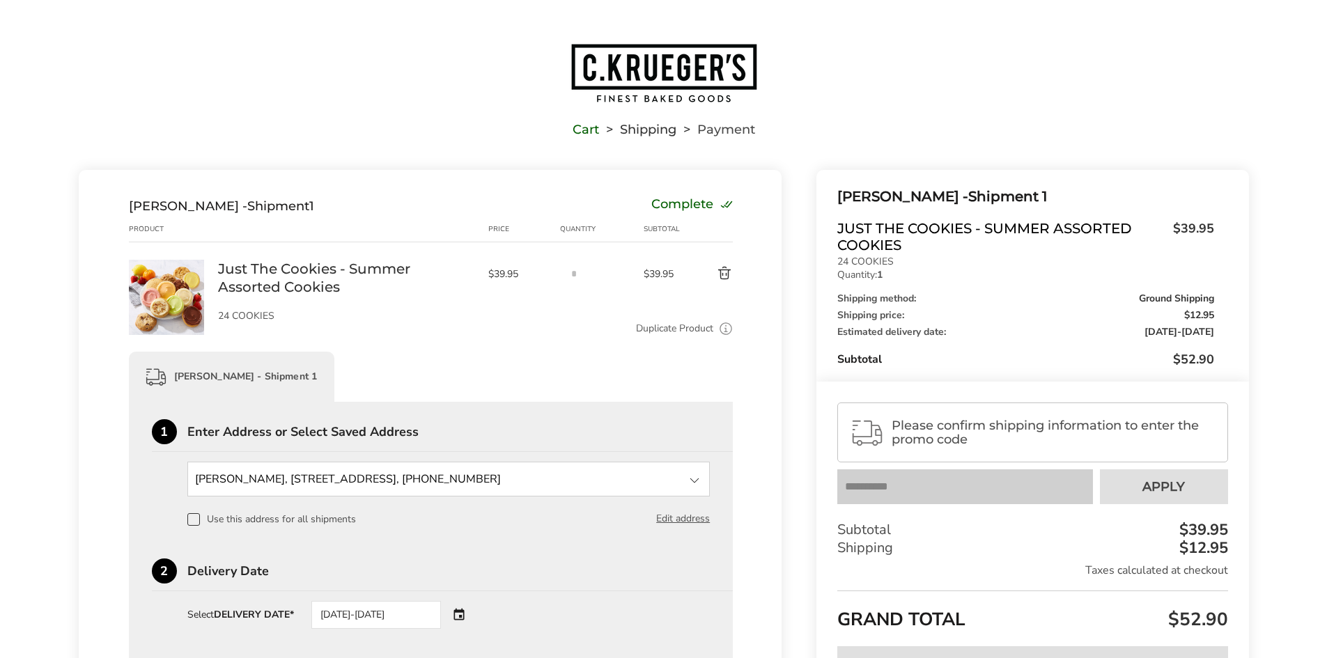
click at [982, 412] on div "Please confirm shipping information to enter the promo code" at bounding box center [1032, 433] width 390 height 60
click at [976, 431] on span "Please confirm shipping information to enter the promo code" at bounding box center [1053, 433] width 323 height 28
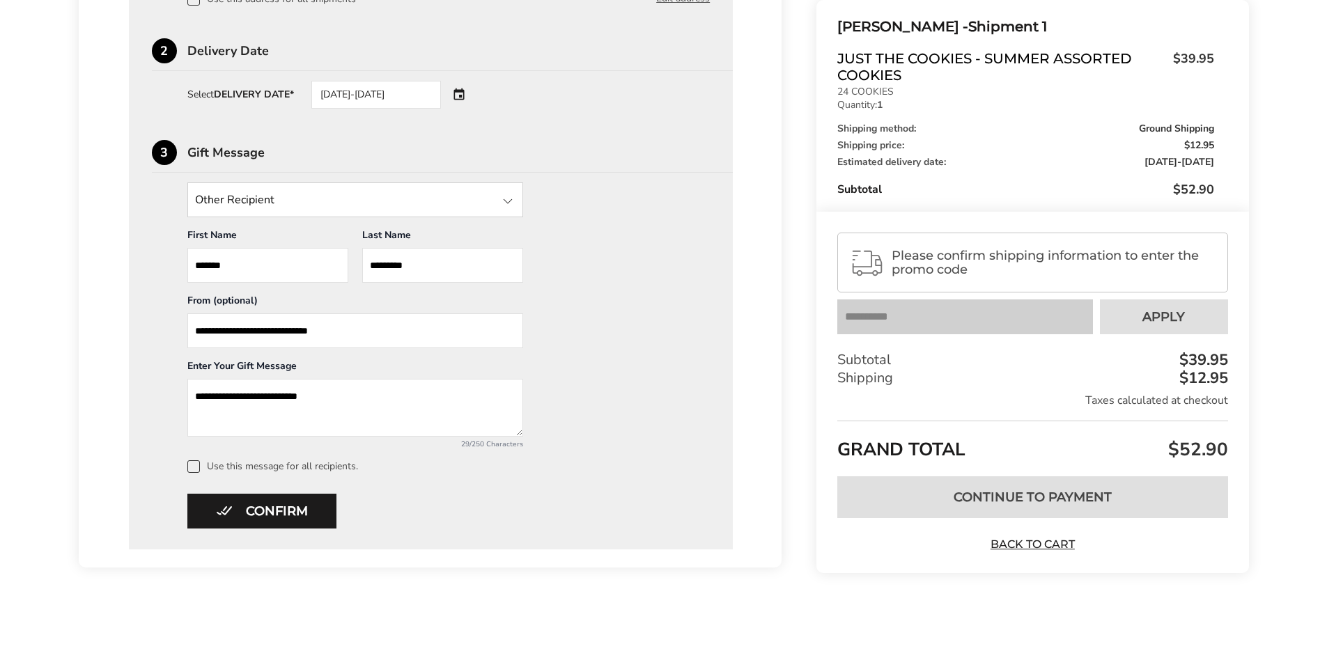
scroll to position [172, 0]
click at [242, 515] on button "Confirm" at bounding box center [261, 511] width 149 height 35
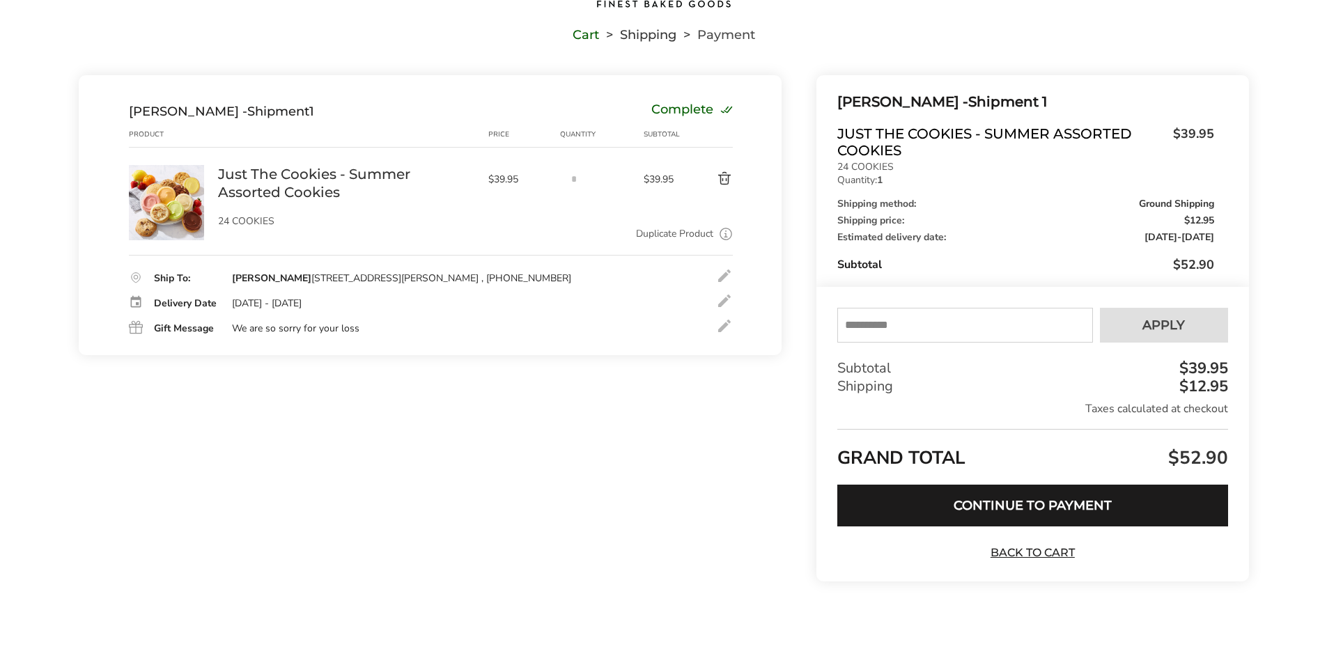
click at [965, 320] on input "text" at bounding box center [964, 325] width 255 height 35
type input "****"
click at [1133, 311] on button "Apply" at bounding box center [1164, 325] width 128 height 35
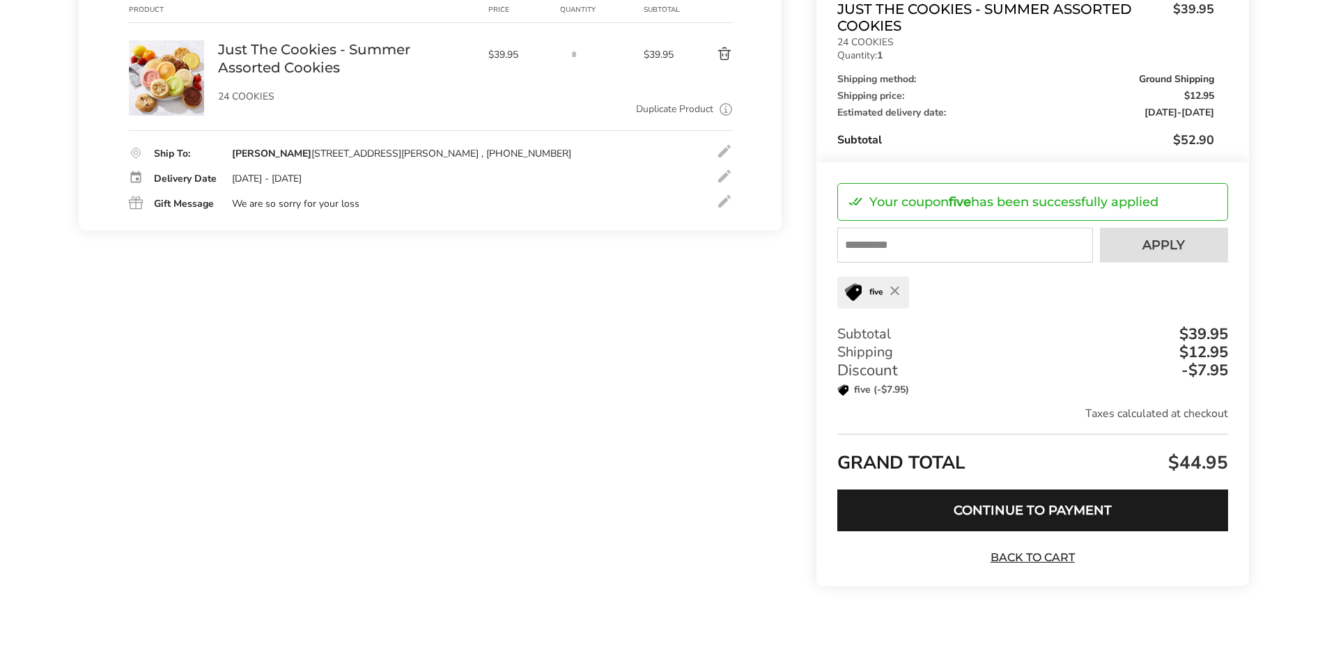
scroll to position [224, 0]
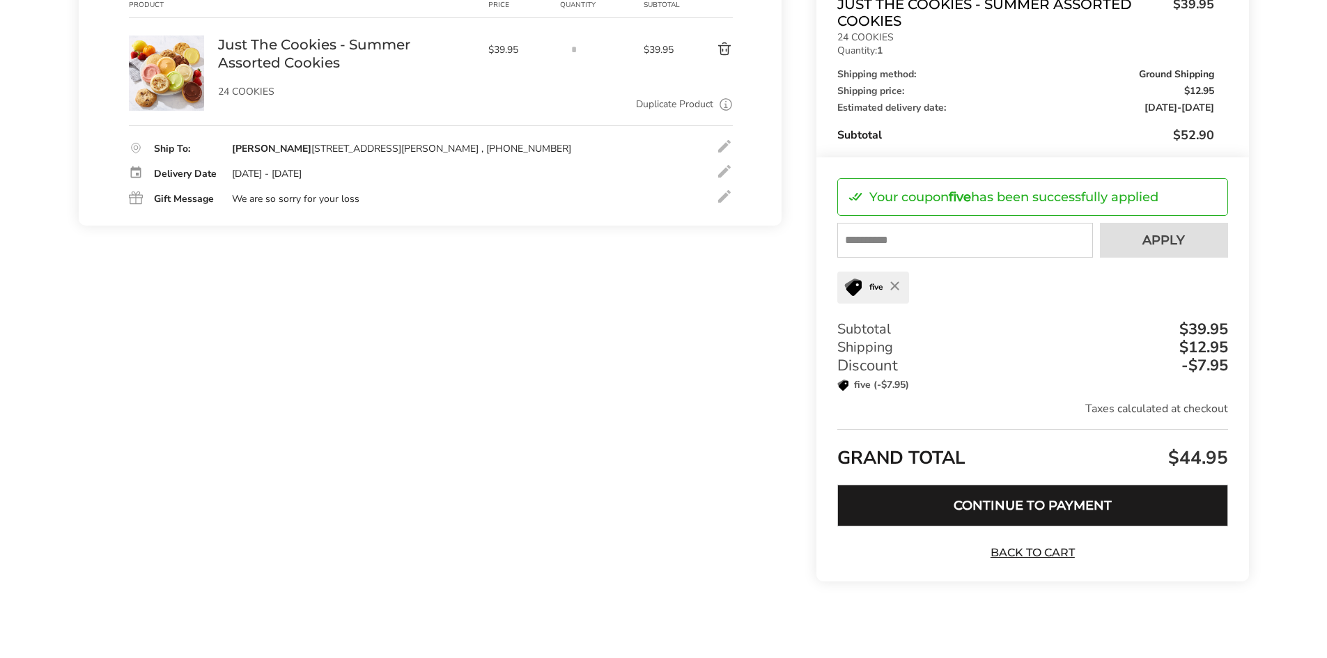
click at [1060, 504] on button "Continue to Payment" at bounding box center [1032, 506] width 390 height 42
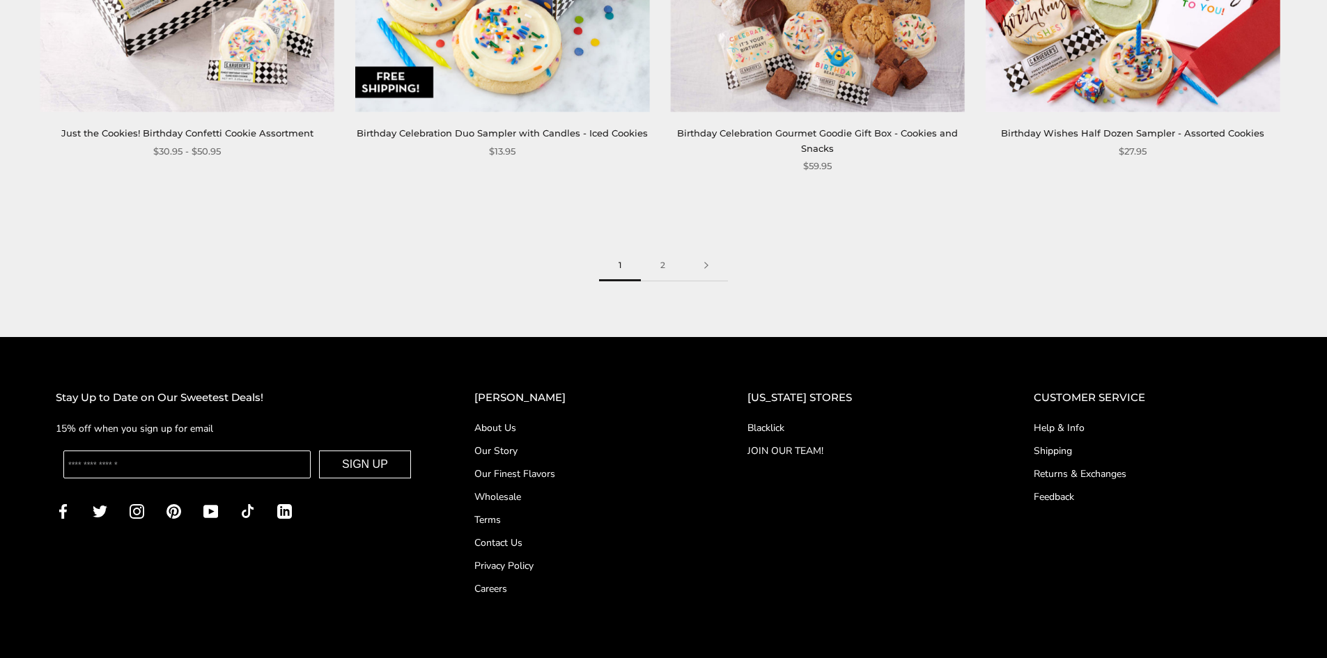
scroll to position [2447, 0]
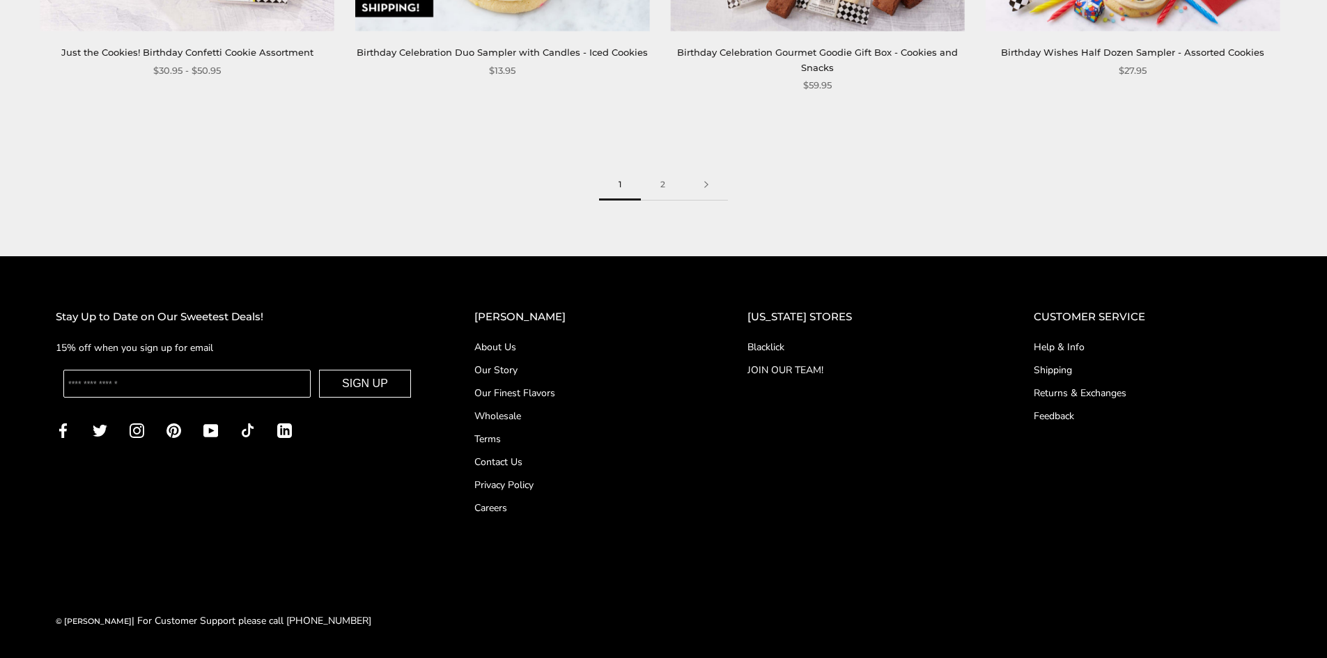
click at [530, 456] on link "Contact Us" at bounding box center [582, 462] width 217 height 15
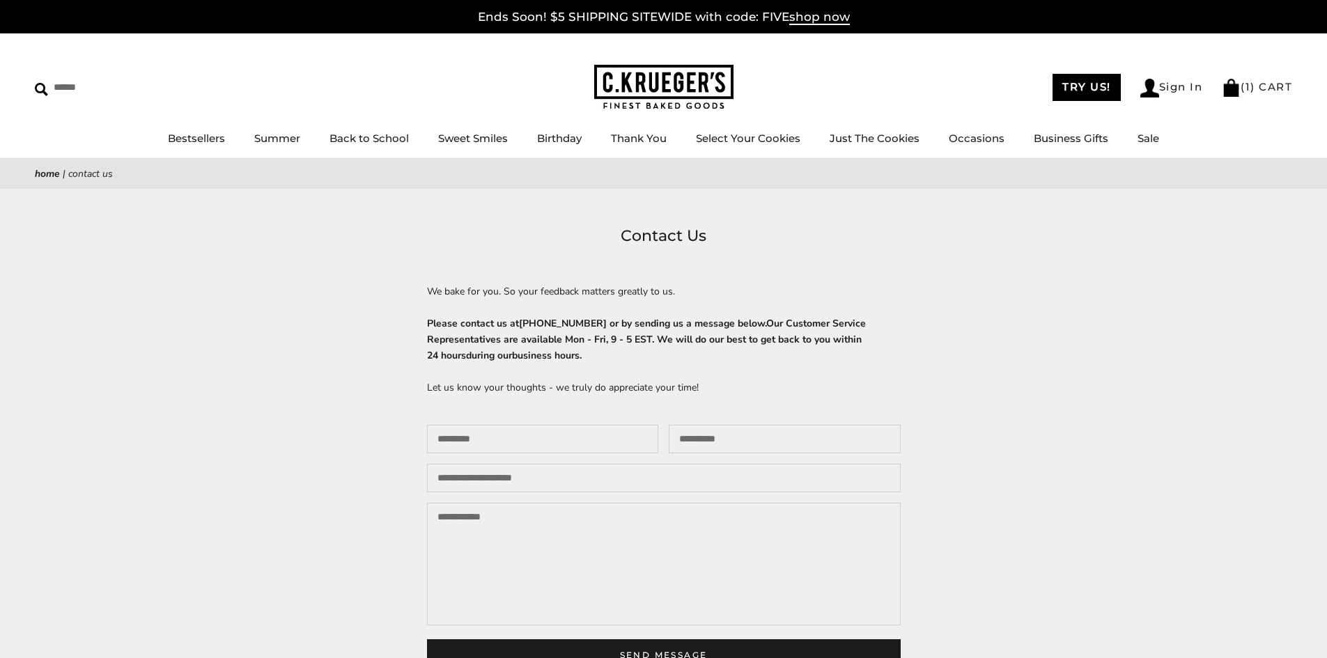
click at [778, 15] on link "Ends Soon! $5 SHIPPING SITEWIDE with code: FIVE shop now" at bounding box center [664, 17] width 372 height 15
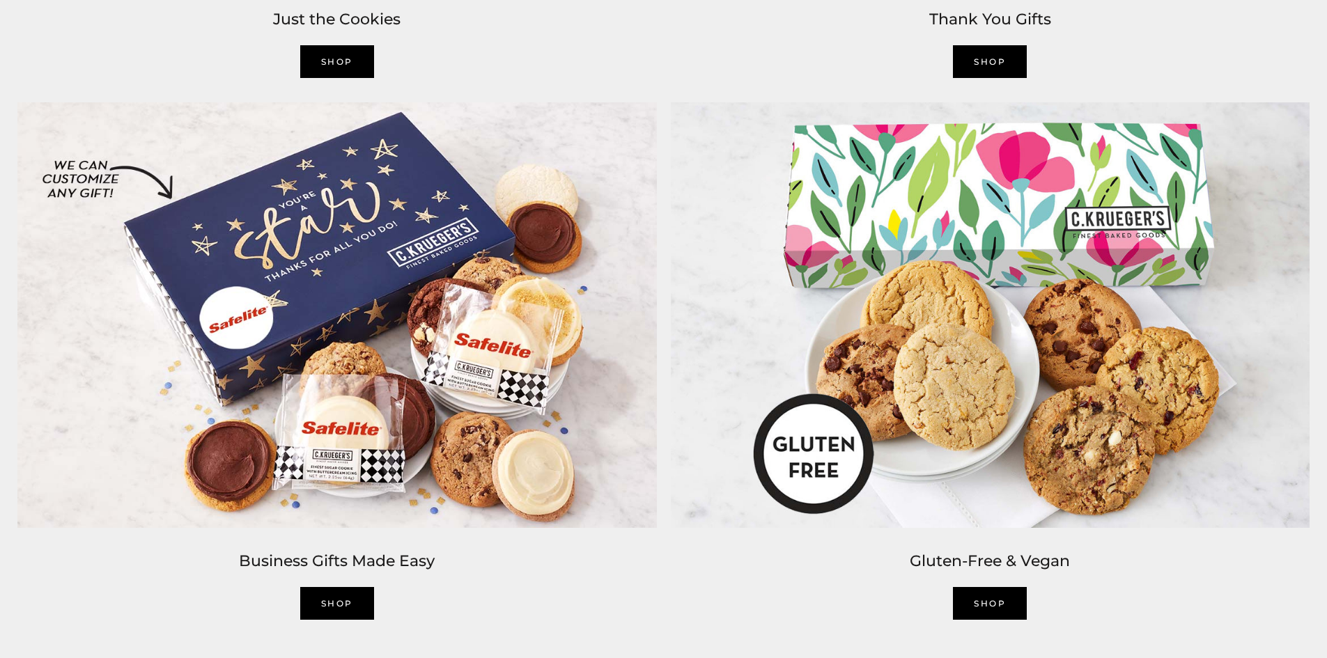
scroll to position [3135, 0]
